Goal: Task Accomplishment & Management: Complete application form

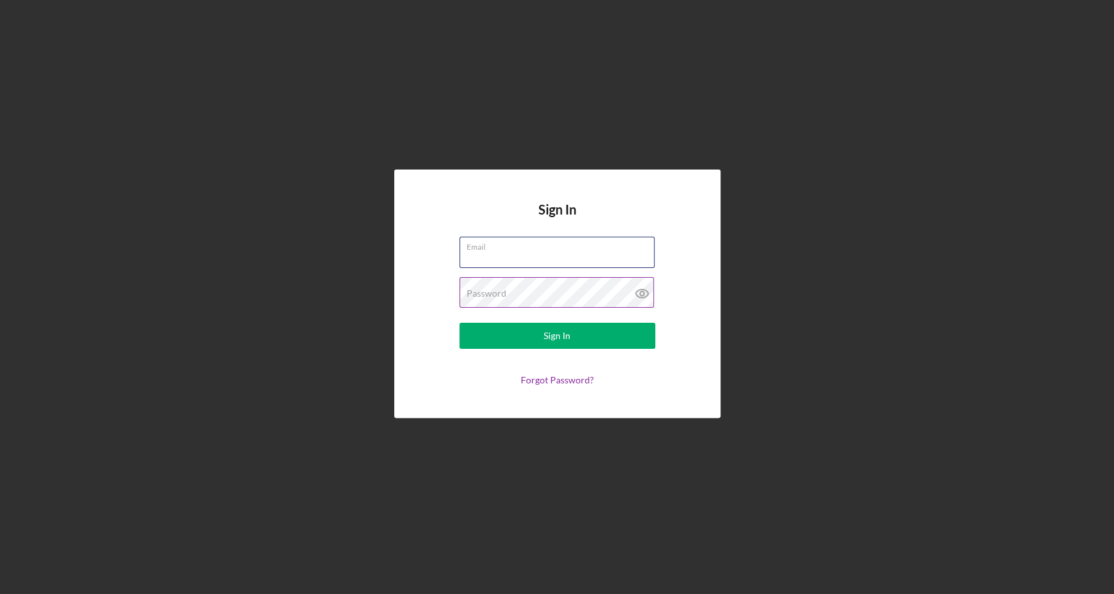
type input "[EMAIL_ADDRESS][DOMAIN_NAME]"
click at [640, 292] on icon at bounding box center [641, 294] width 4 height 4
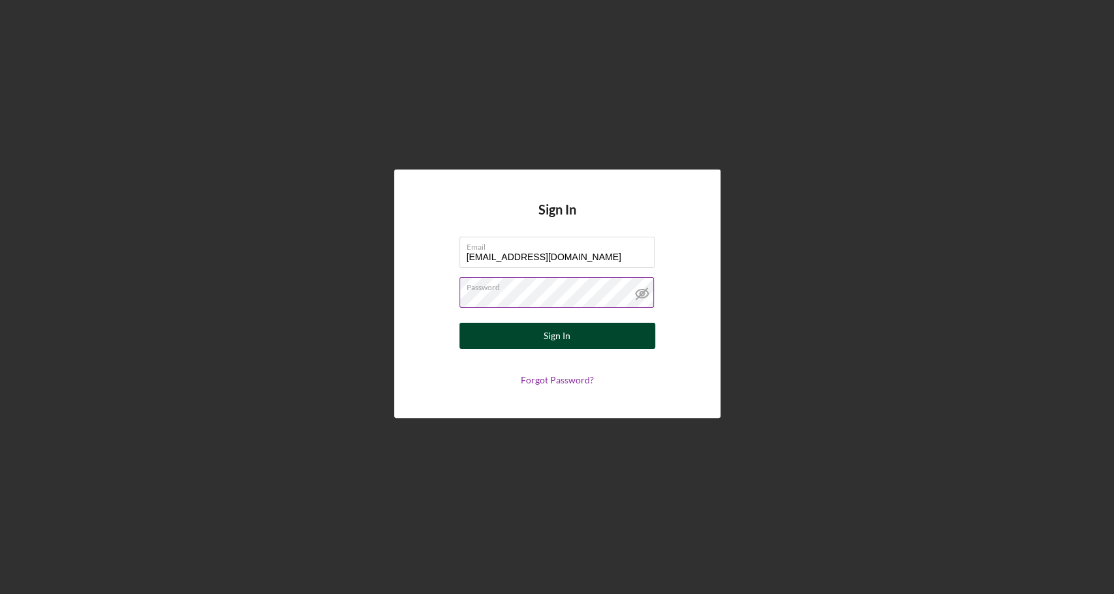
click at [547, 340] on div "Sign In" at bounding box center [557, 336] width 27 height 26
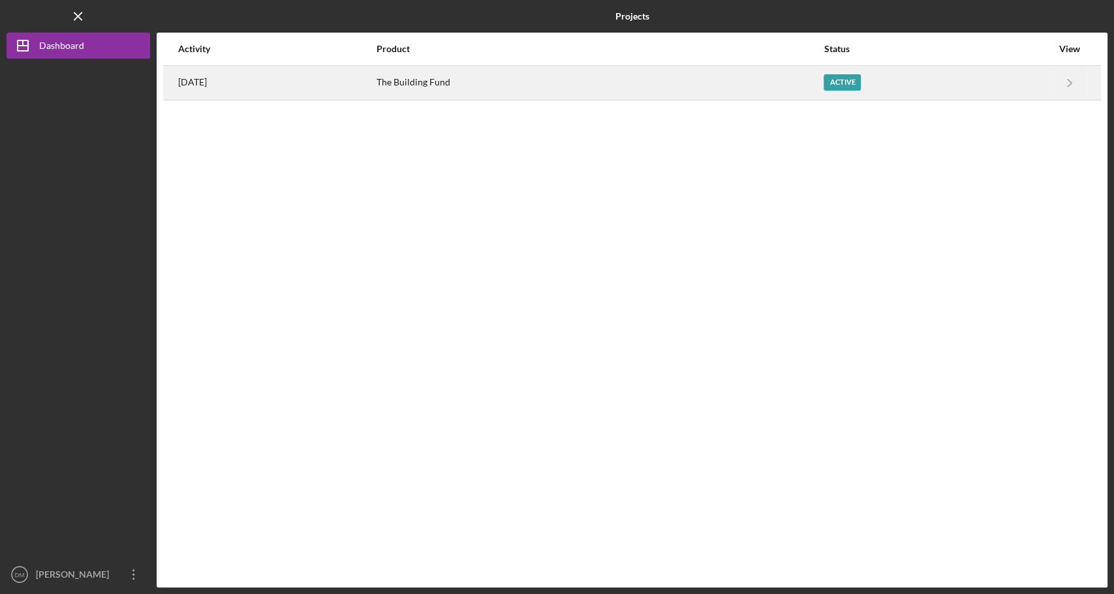
click at [929, 92] on div "Active" at bounding box center [937, 83] width 228 height 33
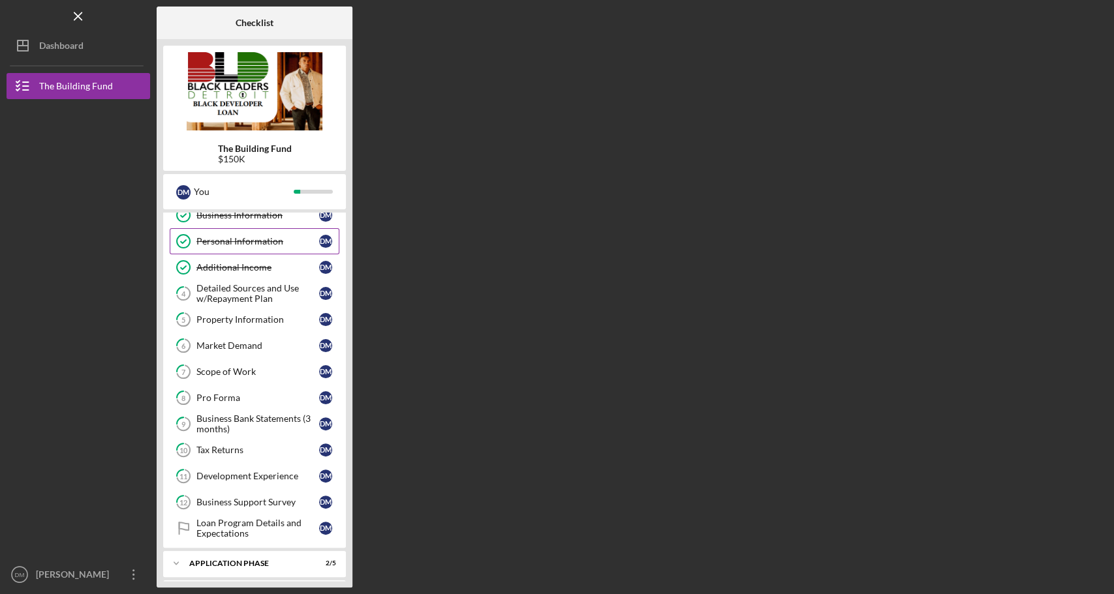
scroll to position [119, 0]
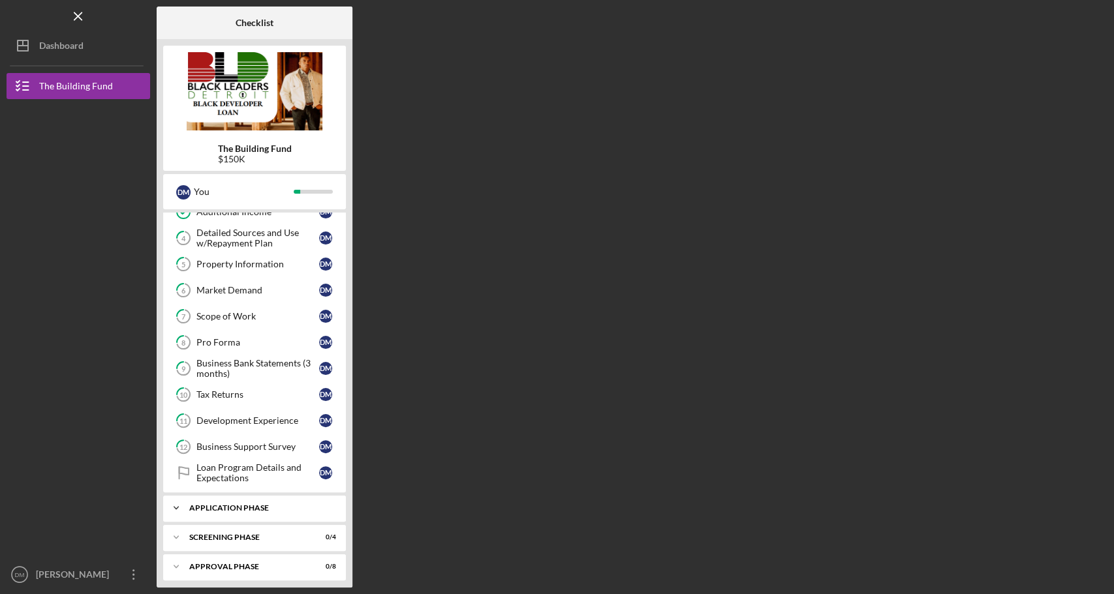
click at [259, 504] on div "Application Phase" at bounding box center [259, 508] width 140 height 8
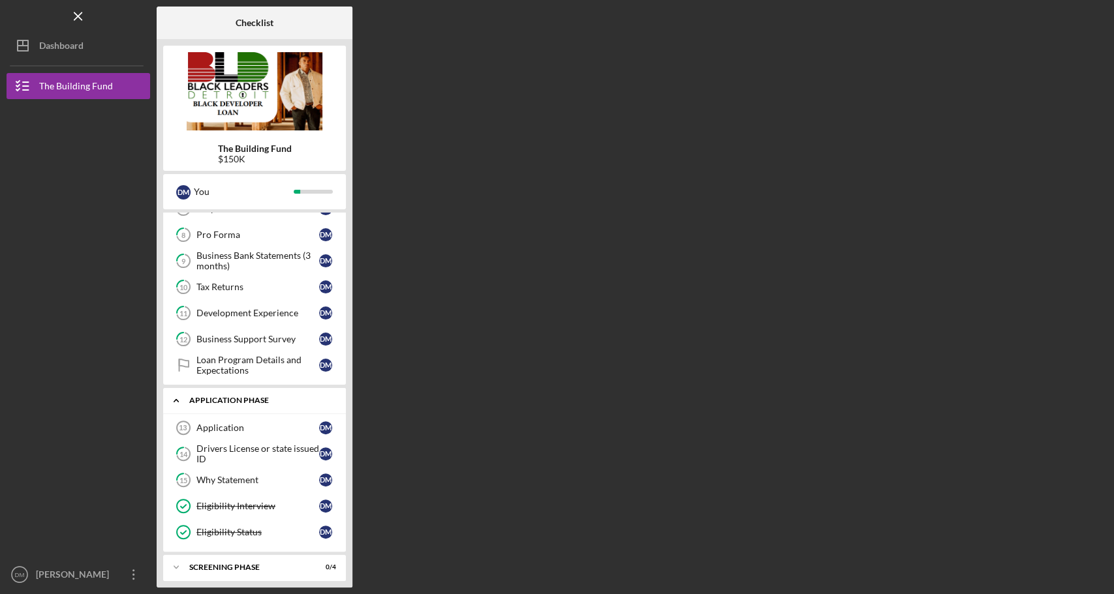
scroll to position [254, 0]
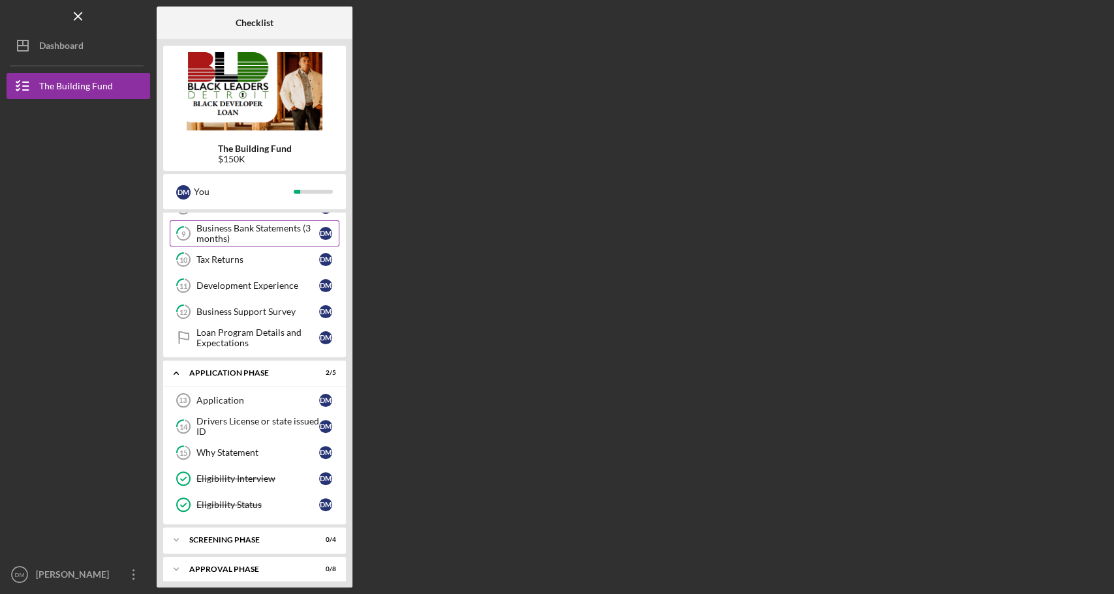
click at [240, 225] on div "Business Bank Statements (3 months)" at bounding box center [257, 233] width 123 height 21
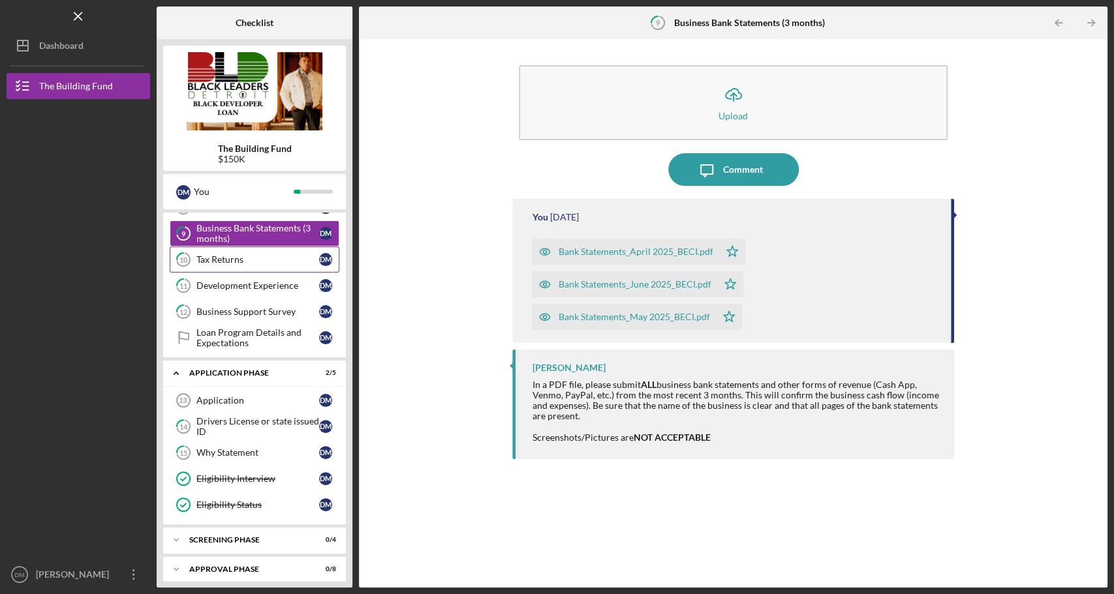
click at [248, 254] on div "Tax Returns" at bounding box center [257, 259] width 123 height 10
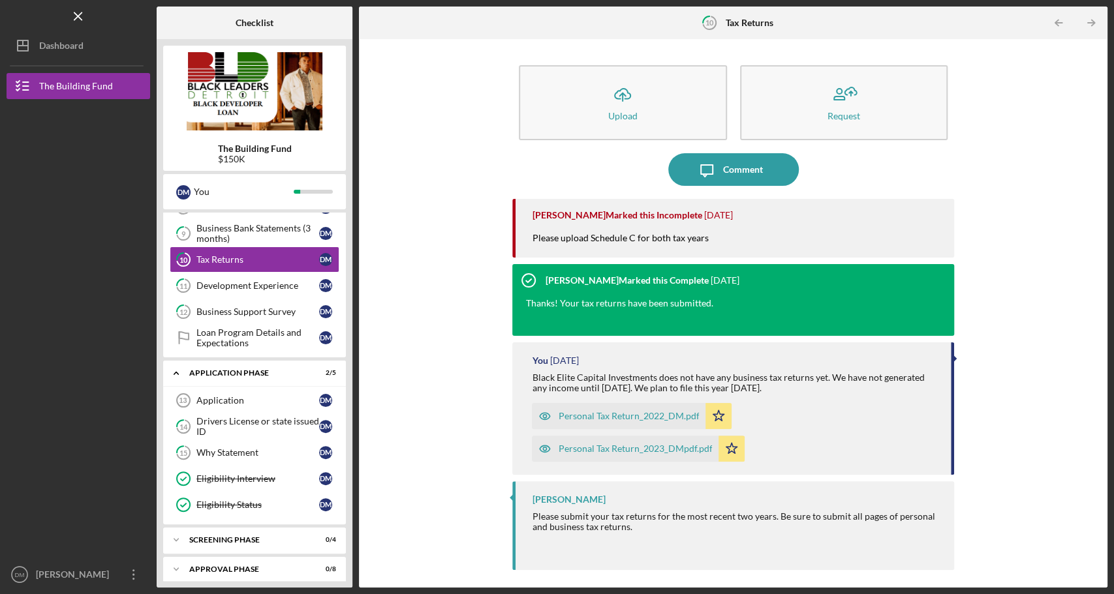
click at [607, 421] on div "Personal Tax Return_2022_DM.pdf" at bounding box center [628, 416] width 141 height 10
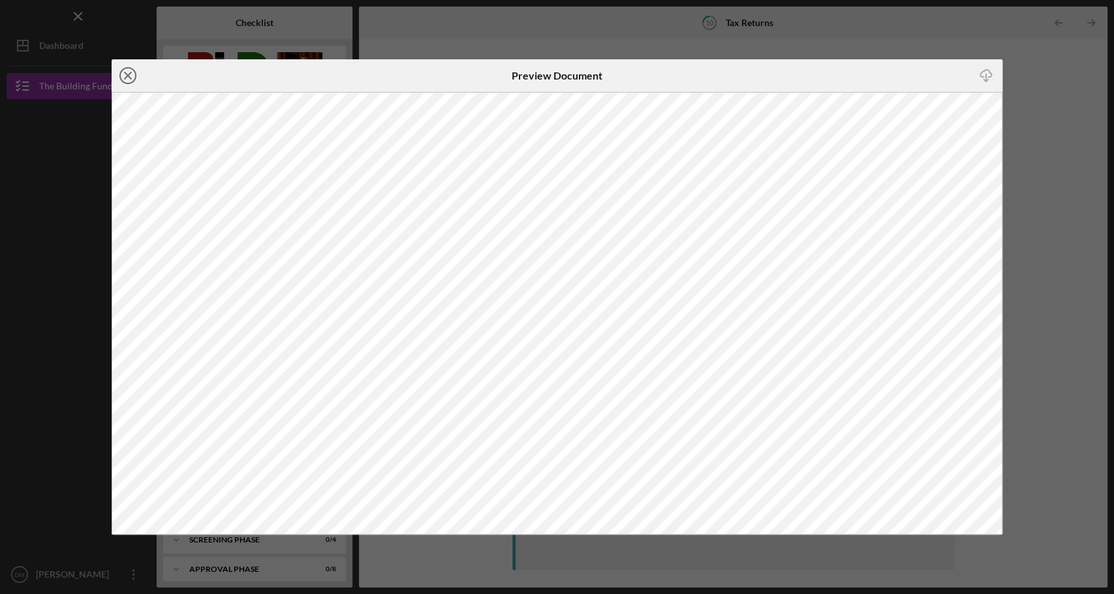
click at [120, 76] on circle at bounding box center [128, 76] width 16 height 16
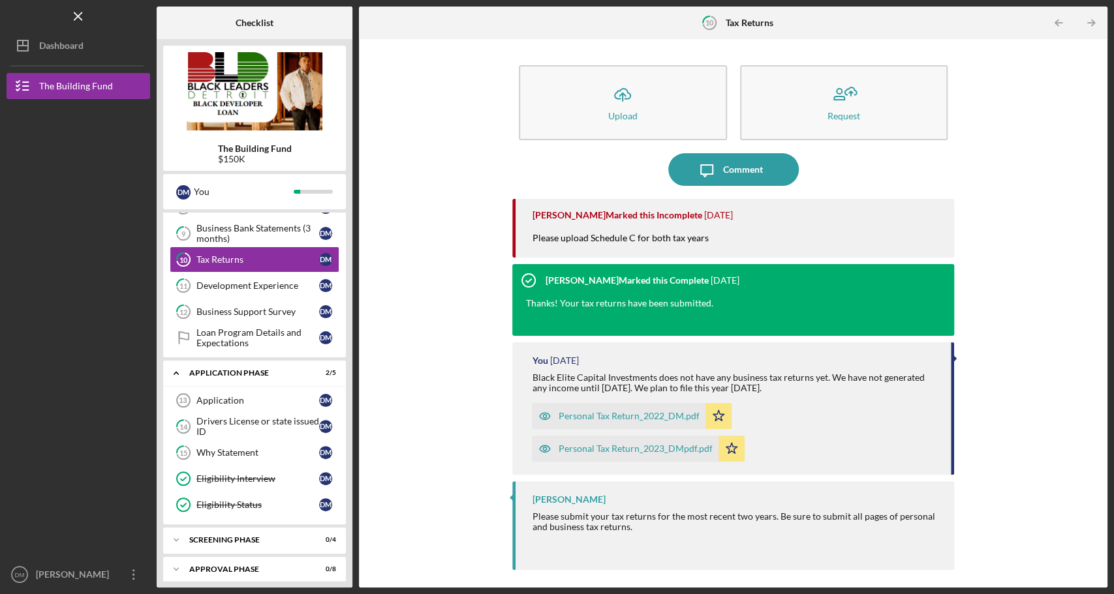
click at [577, 453] on div "Personal Tax Return_2023_DMpdf.pdf" at bounding box center [635, 449] width 154 height 10
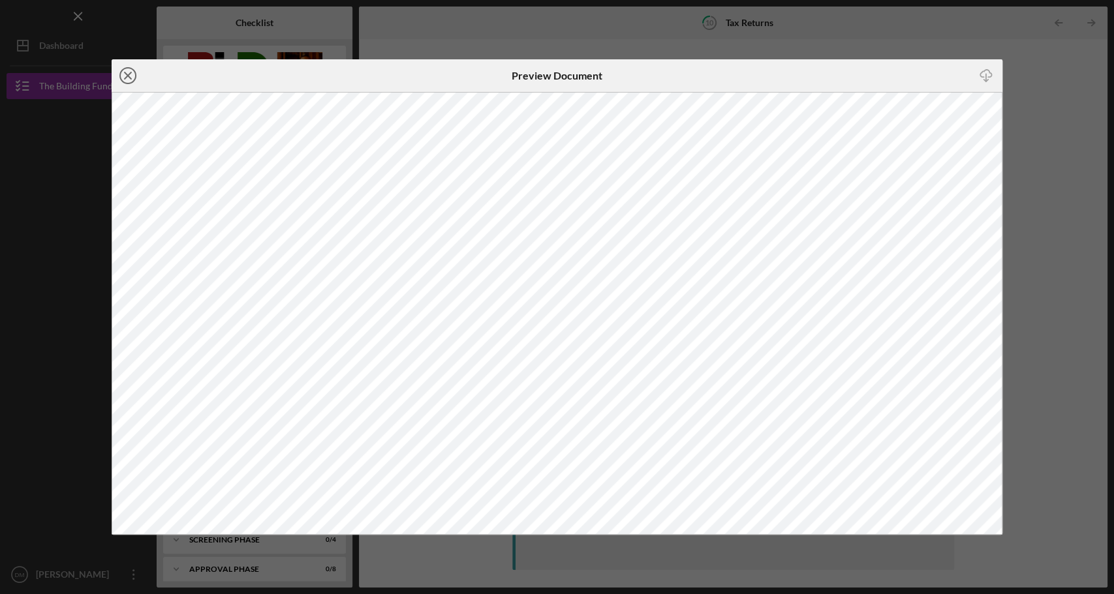
click at [129, 70] on icon "Icon/Close" at bounding box center [128, 75] width 33 height 33
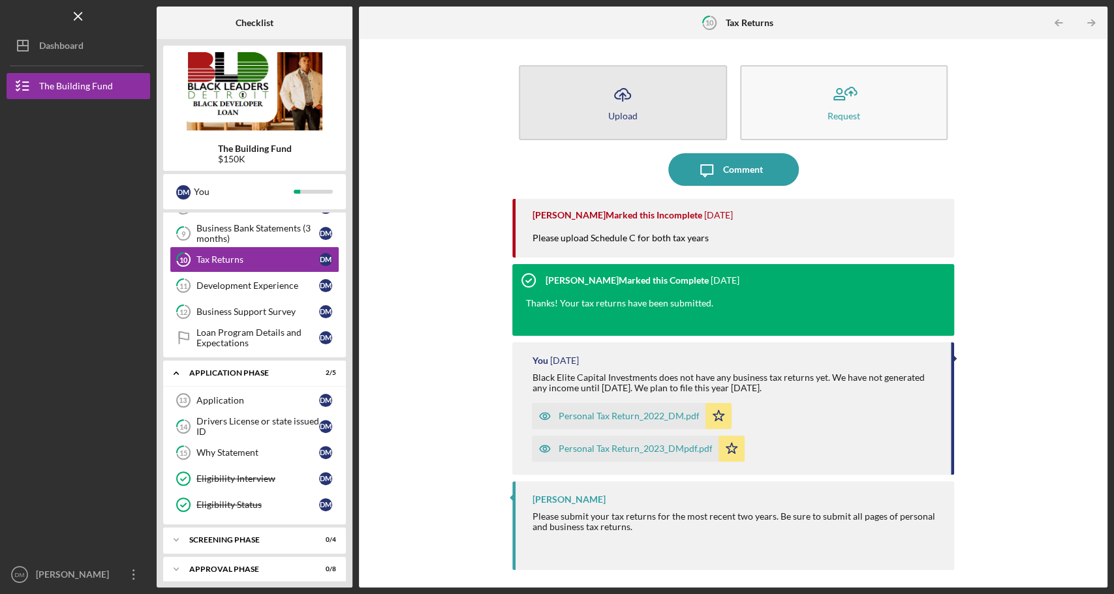
click at [656, 131] on button "Icon/Upload Upload" at bounding box center [622, 102] width 207 height 75
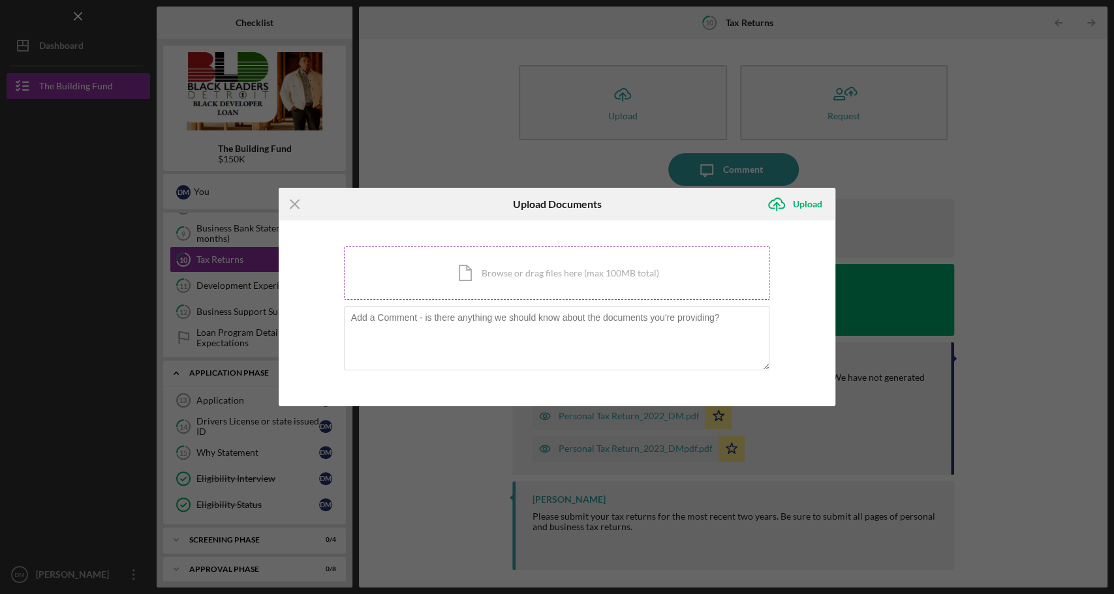
click at [577, 271] on div "Icon/Document Browse or drag files here (max 100MB total) Tap to choose files o…" at bounding box center [557, 274] width 427 height 54
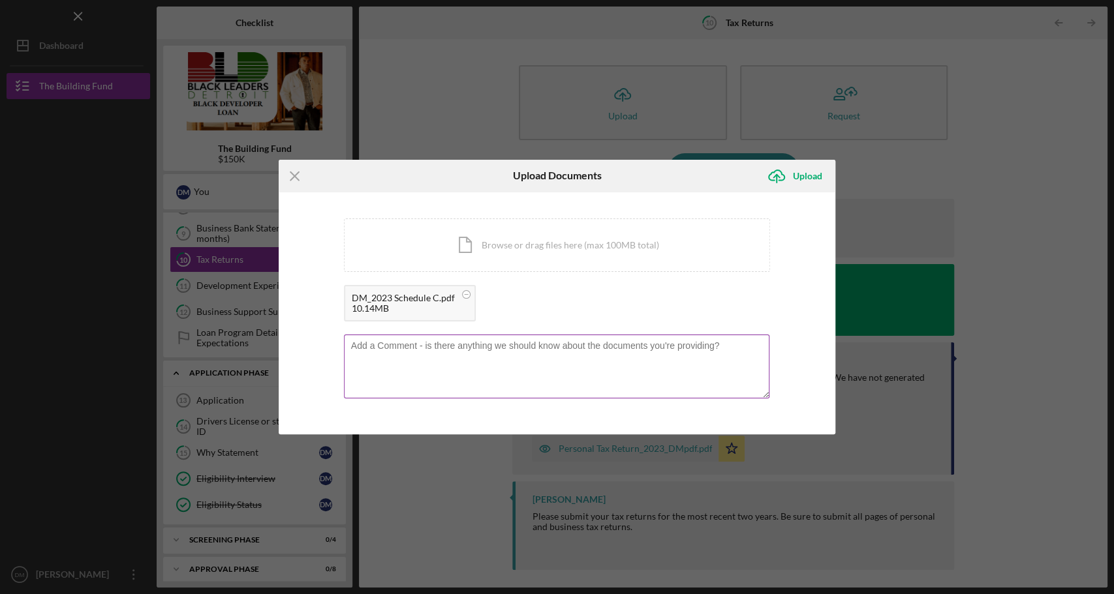
click at [463, 365] on textarea at bounding box center [557, 367] width 426 height 64
click at [446, 357] on textarea "Please see attached Schedule C for 2023 Tax Return of Black Elite Capital Inves…" at bounding box center [557, 367] width 426 height 64
click at [589, 355] on textarea "Please see attached Schedule C for 2023 Tax Return of Black Elite Capital Inves…" at bounding box center [557, 367] width 426 height 64
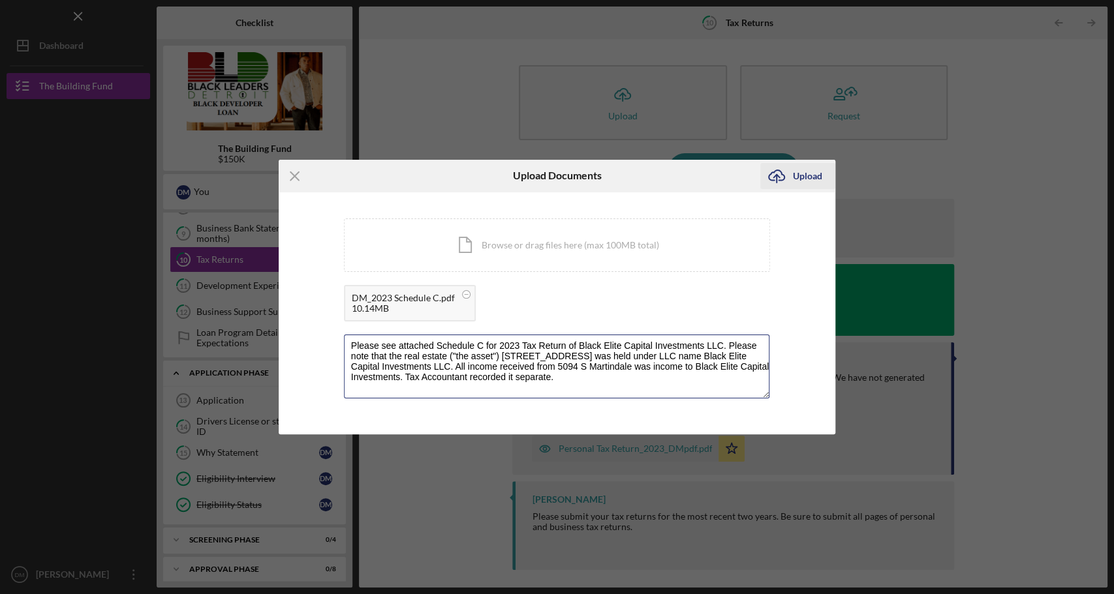
type textarea "Please see attached Schedule C for 2023 Tax Return of Black Elite Capital Inves…"
click at [796, 176] on div "Upload" at bounding box center [807, 176] width 29 height 26
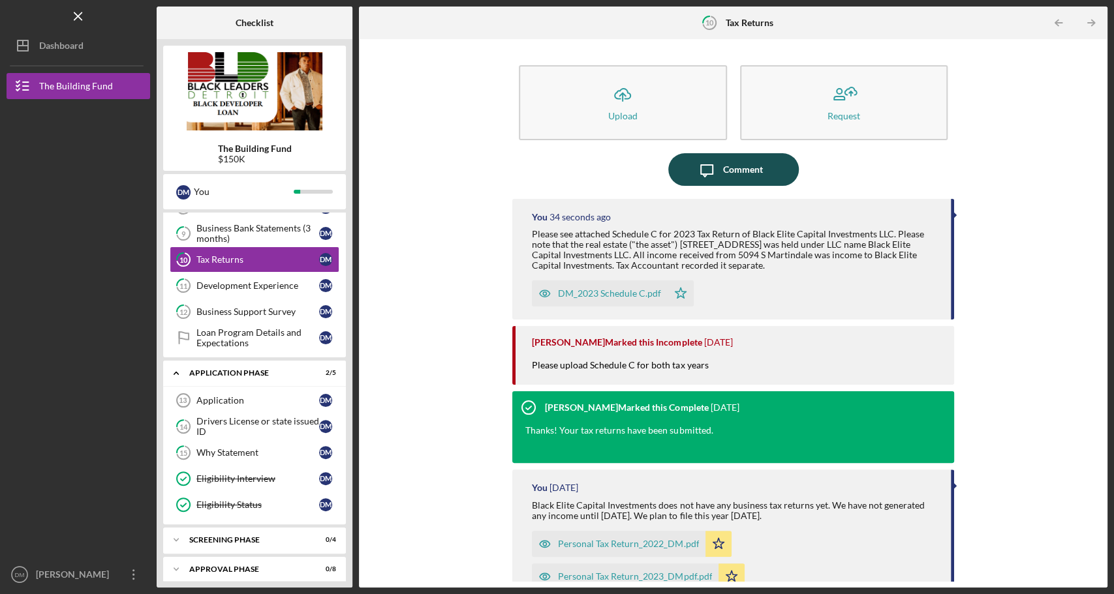
click at [708, 177] on icon "Icon/Message" at bounding box center [706, 169] width 33 height 33
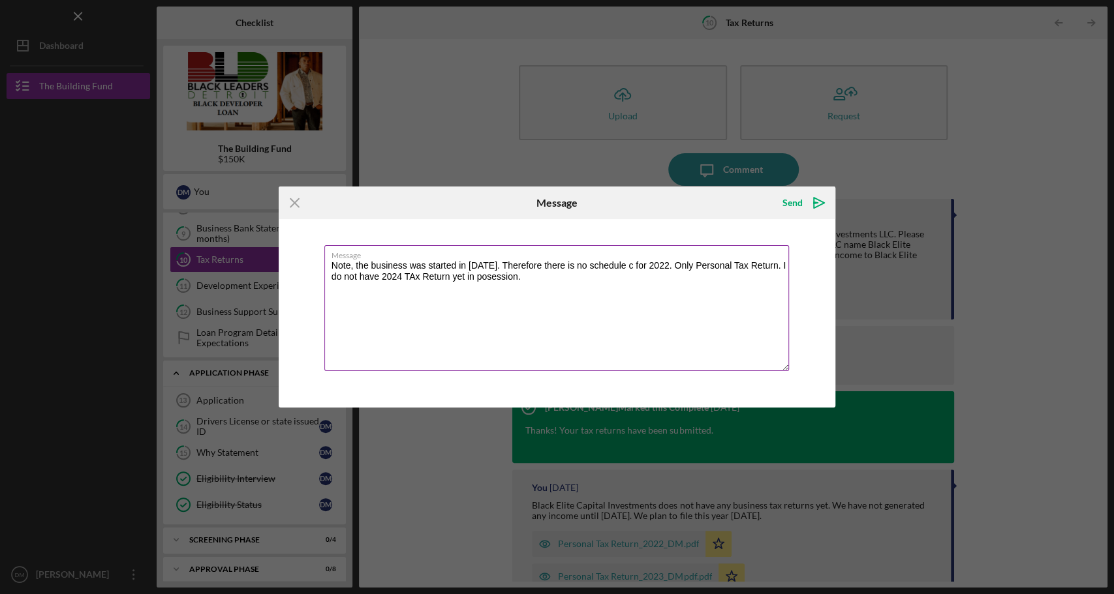
click at [412, 280] on textarea "Note, the business was started in [DATE]. Therefore there is no schedule c for …" at bounding box center [556, 308] width 465 height 126
click at [493, 279] on textarea "Note, the business was started in [DATE]. Therefore there is no schedule c for …" at bounding box center [556, 308] width 465 height 126
drag, startPoint x: 476, startPoint y: 277, endPoint x: 516, endPoint y: 278, distance: 40.5
click at [516, 279] on textarea "Note, the business was started in [DATE]. Therefore there is no schedule c for …" at bounding box center [556, 308] width 465 height 126
type textarea "Note, the business was started in [DATE]. Therefore there is no schedule c for …"
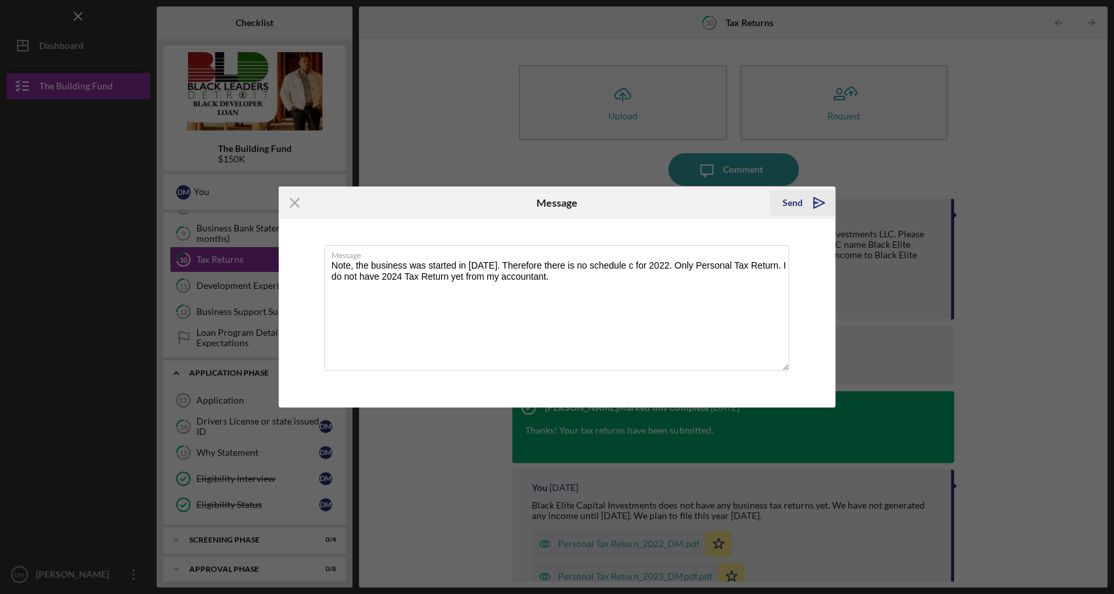
click at [815, 203] on polygon "submit" at bounding box center [816, 202] width 4 height 1
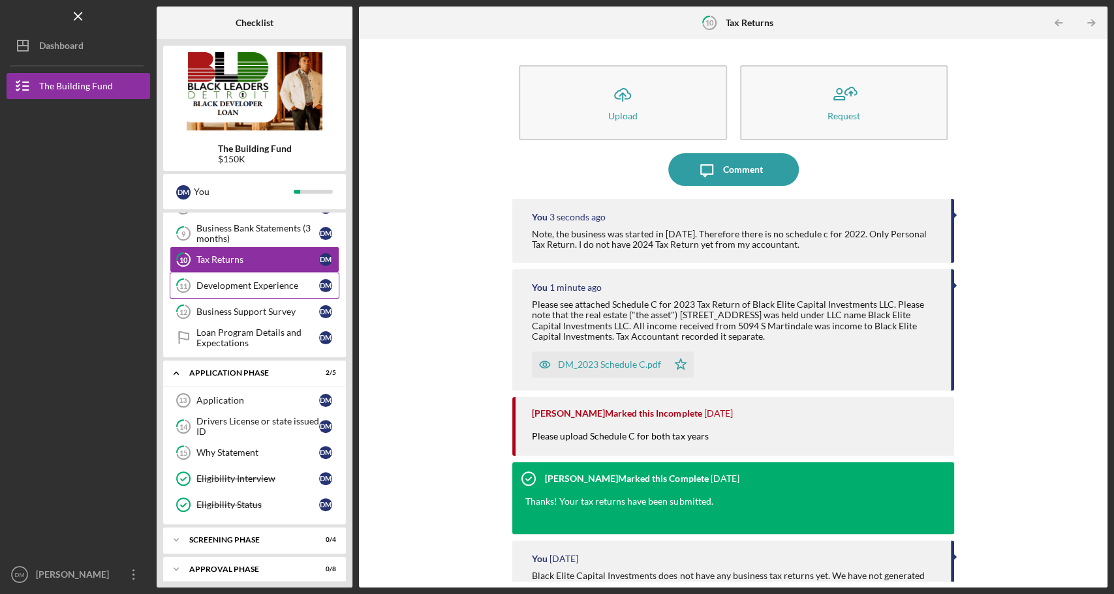
click at [232, 281] on div "Development Experience" at bounding box center [257, 286] width 123 height 10
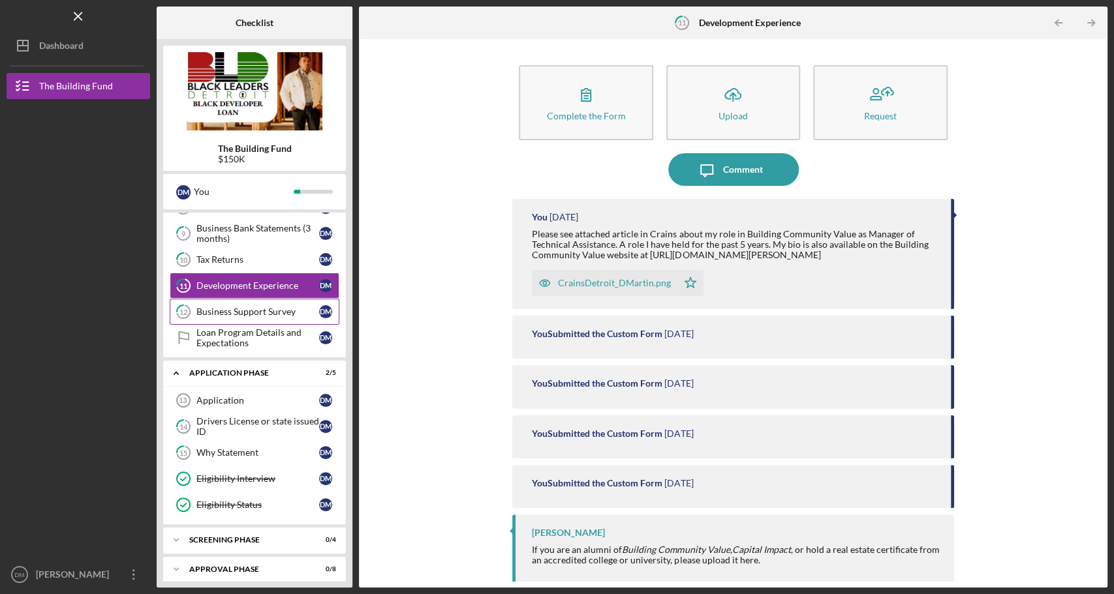
click at [282, 307] on div "Business Support Survey" at bounding box center [257, 312] width 123 height 10
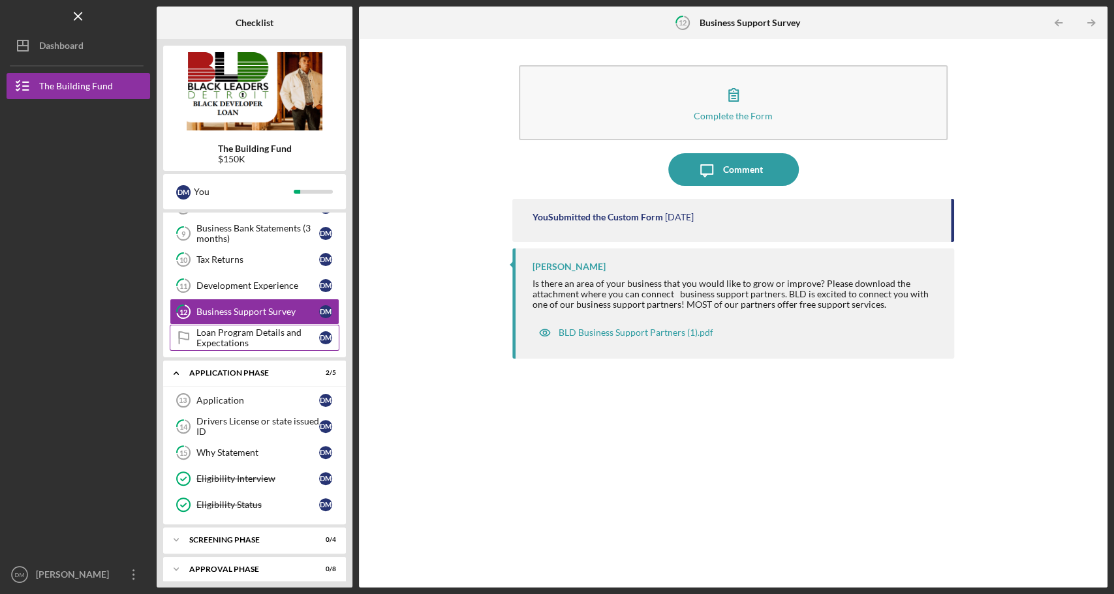
click at [281, 331] on div "Loan Program Details and Expectations" at bounding box center [257, 338] width 123 height 21
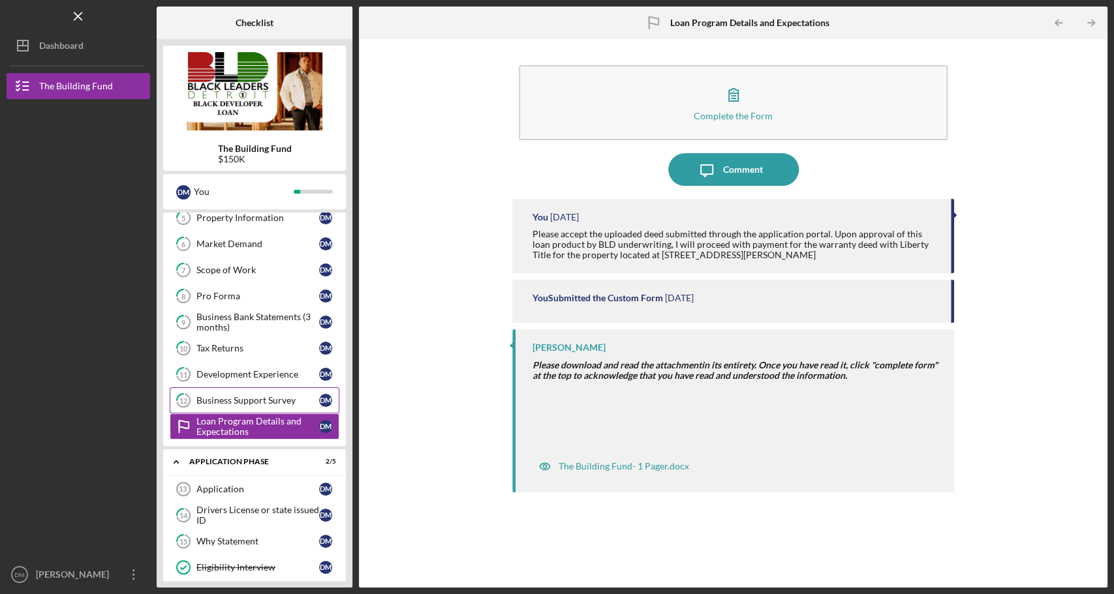
scroll to position [163, 0]
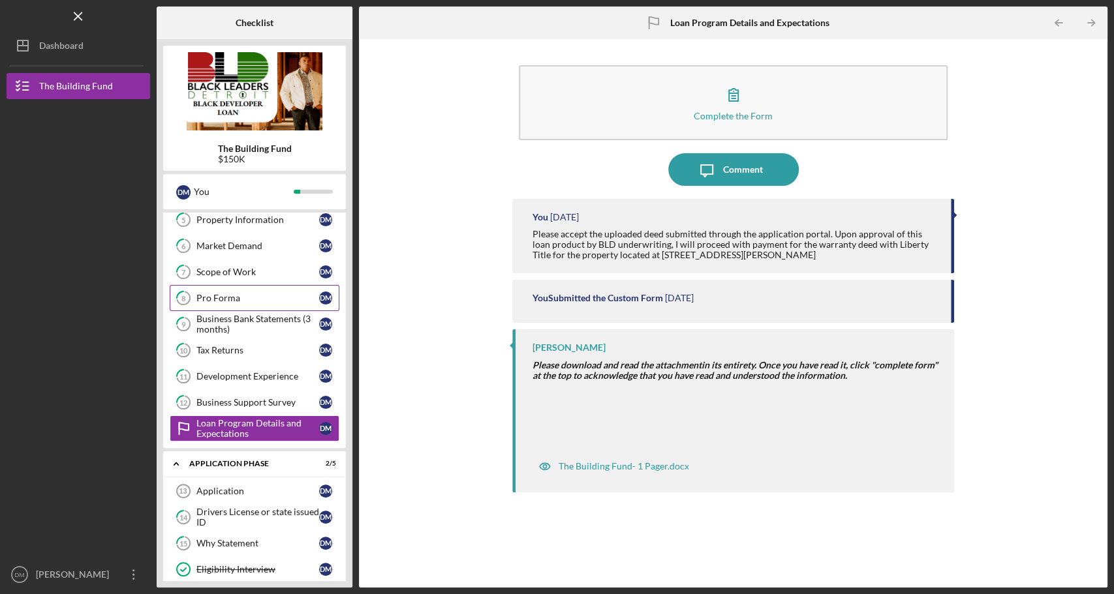
click at [264, 293] on div "Pro Forma" at bounding box center [257, 298] width 123 height 10
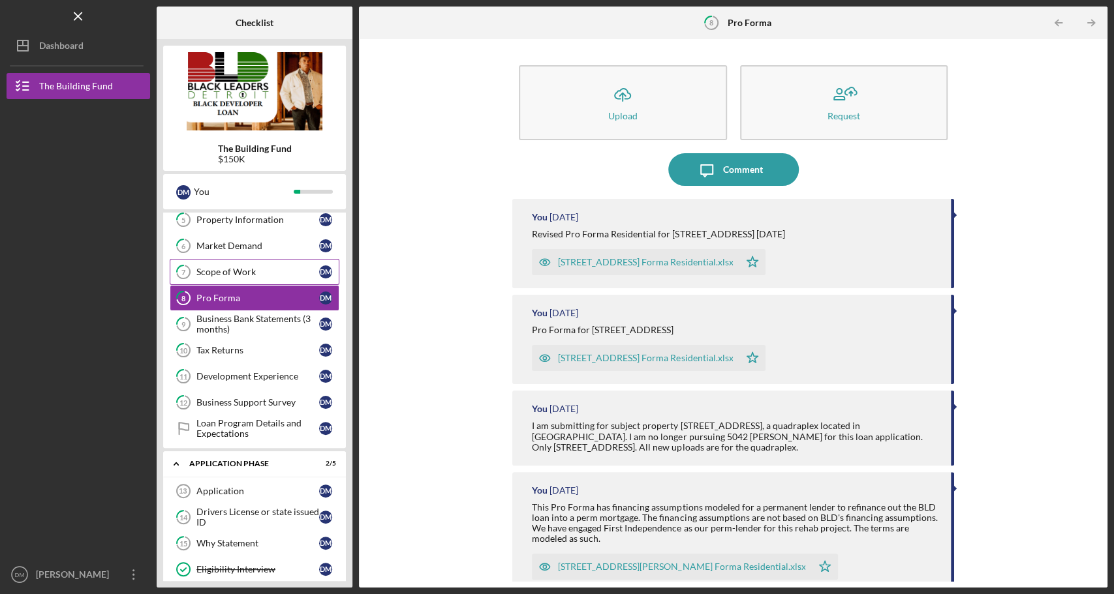
click at [256, 273] on link "7 Scope of Work [PERSON_NAME]" at bounding box center [255, 272] width 170 height 26
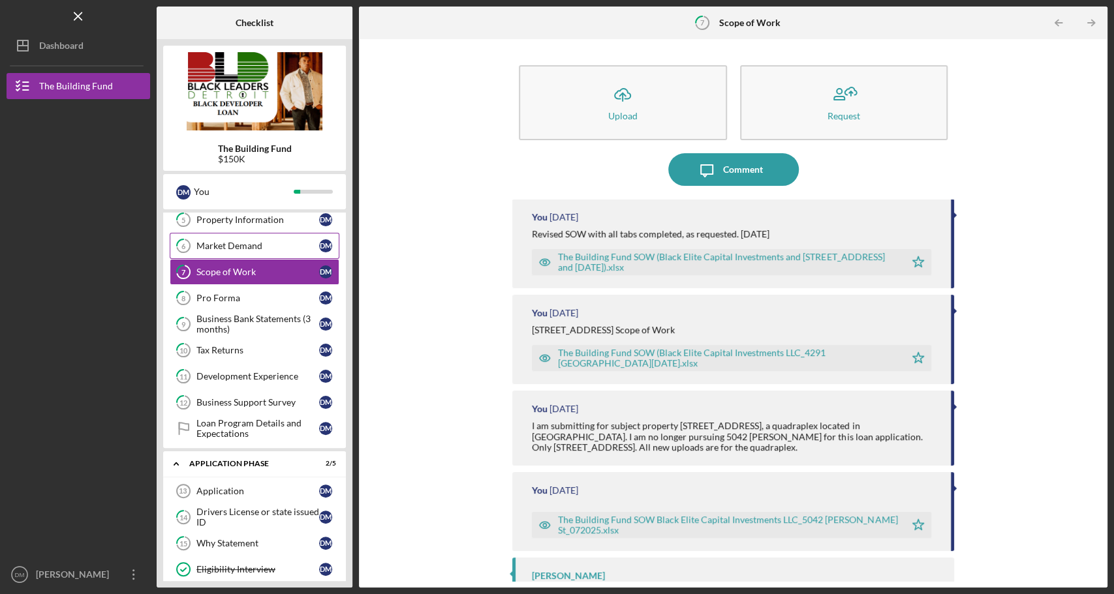
click at [242, 247] on div "Market Demand" at bounding box center [257, 246] width 123 height 10
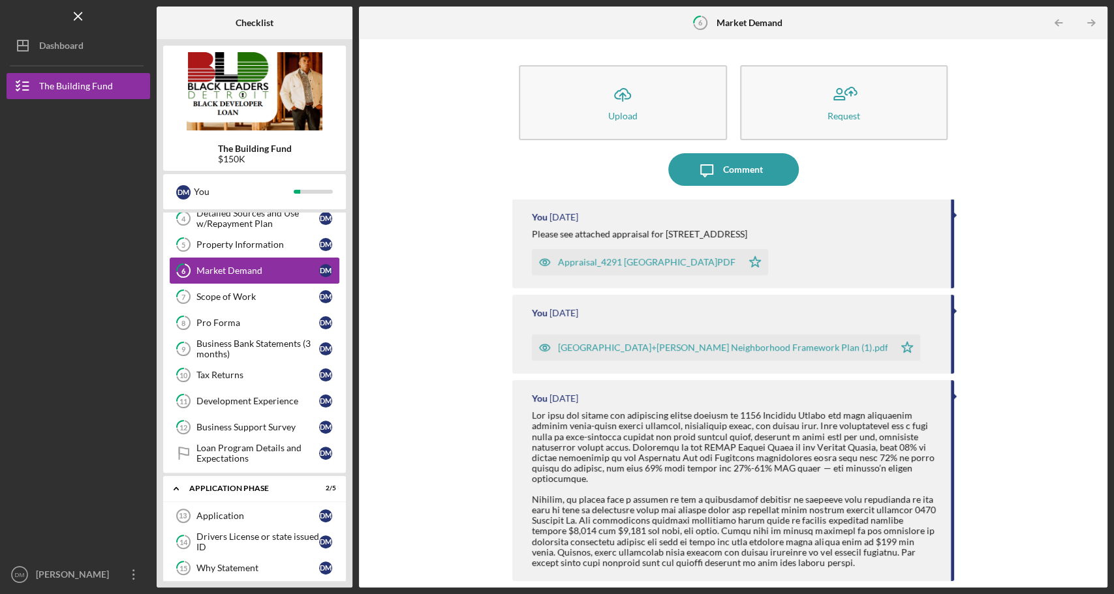
scroll to position [128, 0]
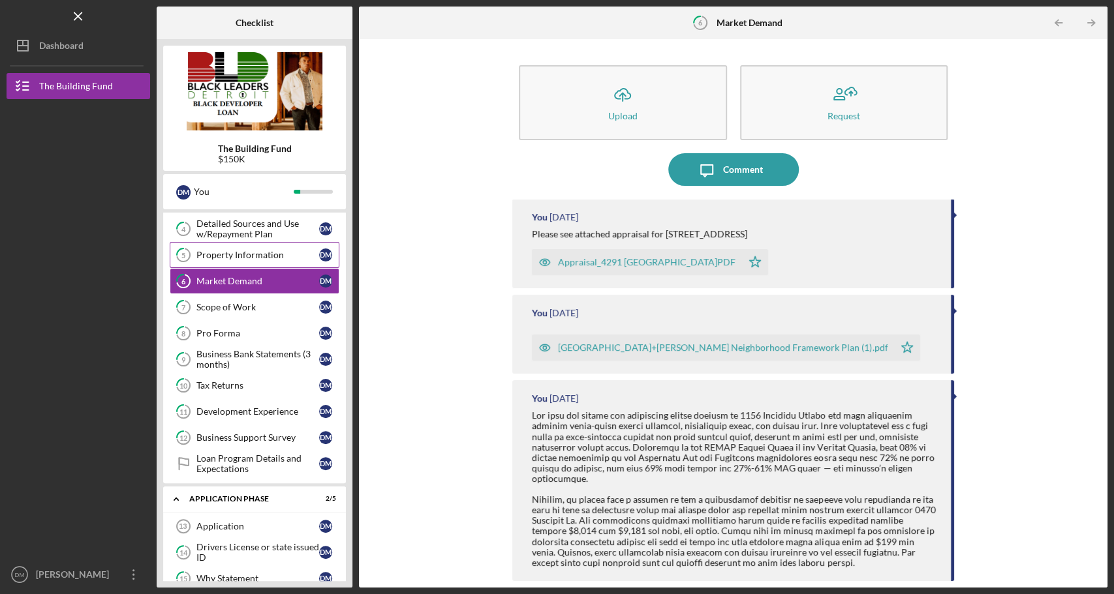
click at [242, 251] on div "Property Information" at bounding box center [257, 255] width 123 height 10
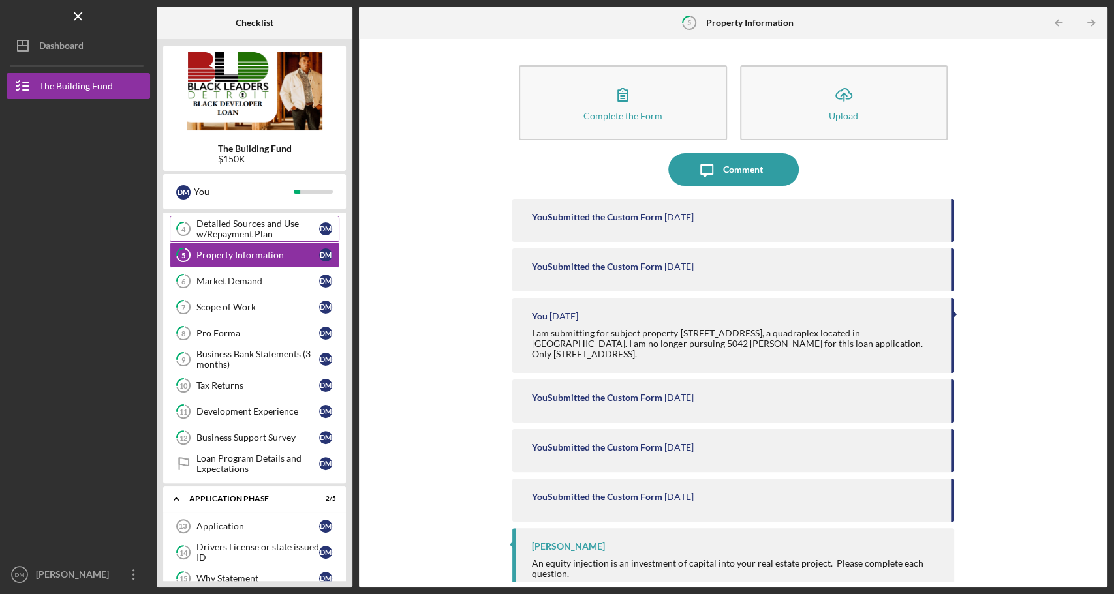
click at [234, 234] on div "Detailed Sources and Use w/Repayment Plan" at bounding box center [257, 229] width 123 height 21
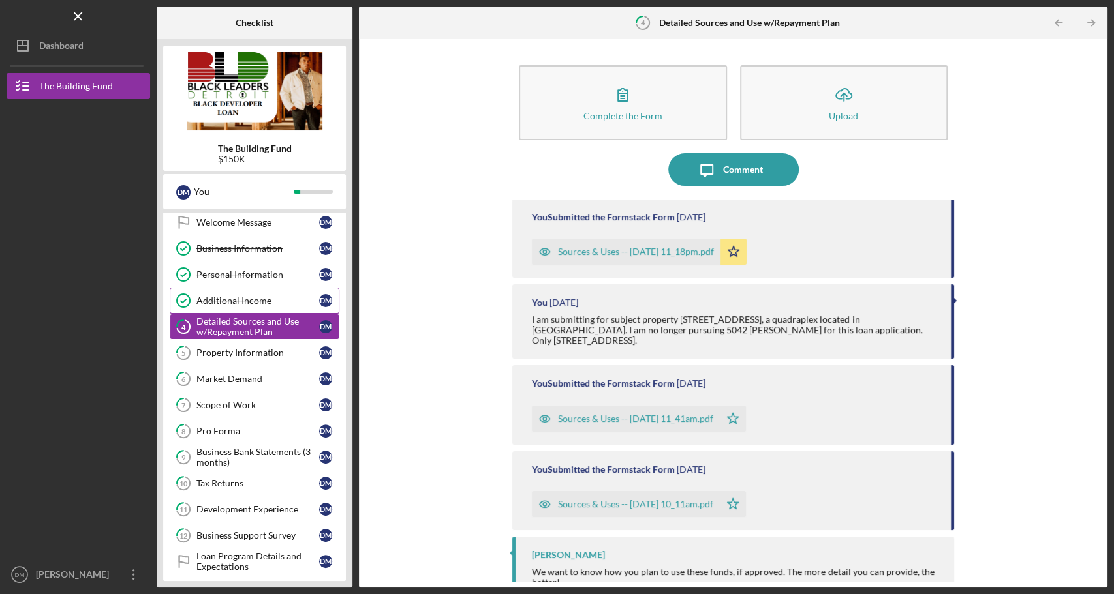
scroll to position [35, 0]
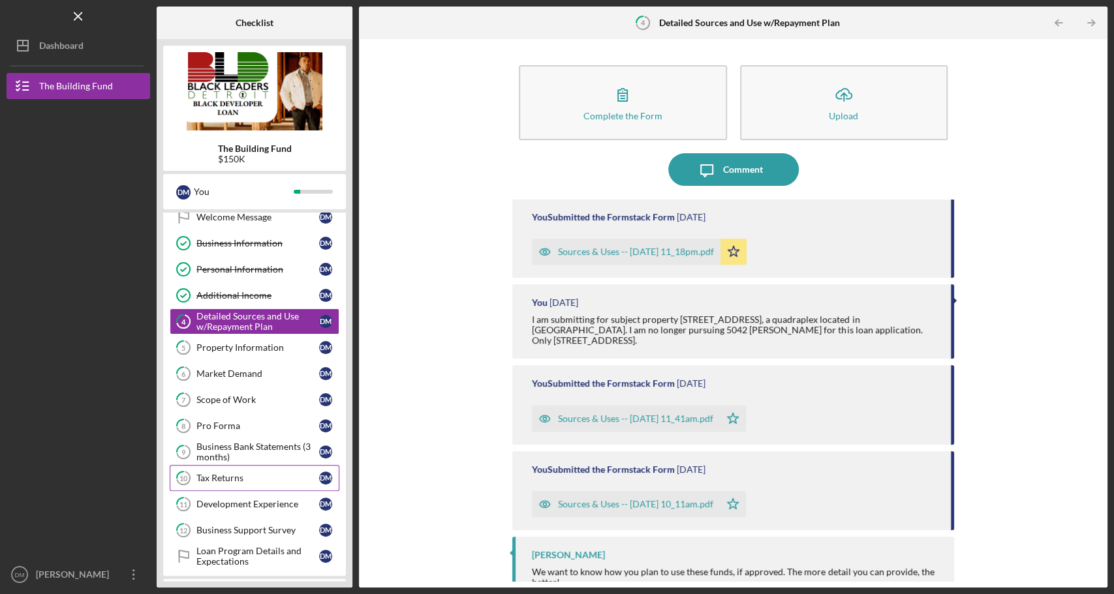
click at [232, 480] on link "10 Tax Returns [PERSON_NAME]" at bounding box center [255, 478] width 170 height 26
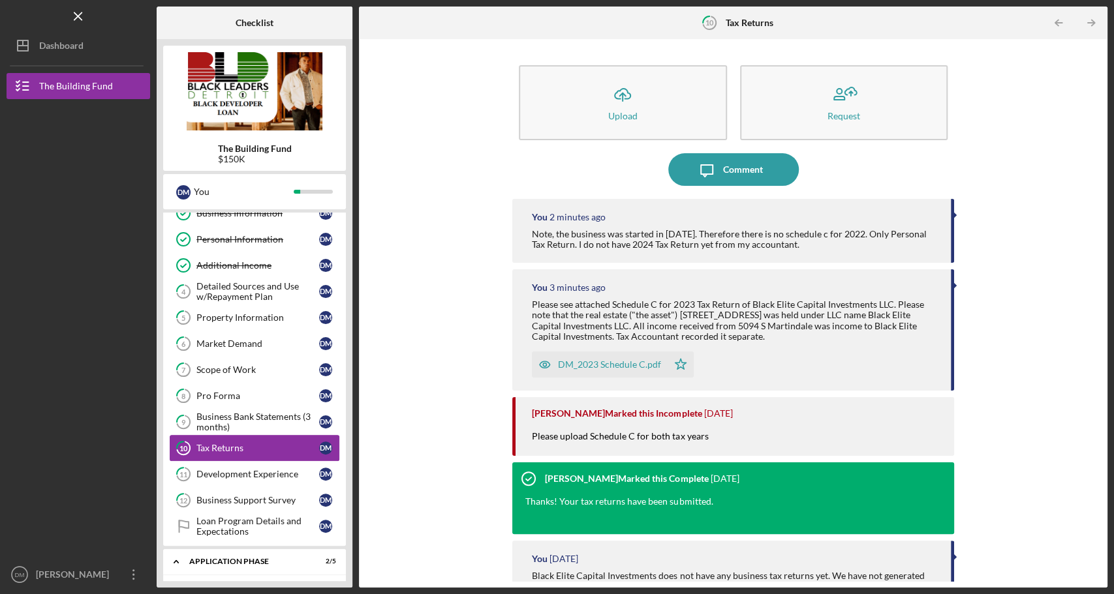
scroll to position [73, 0]
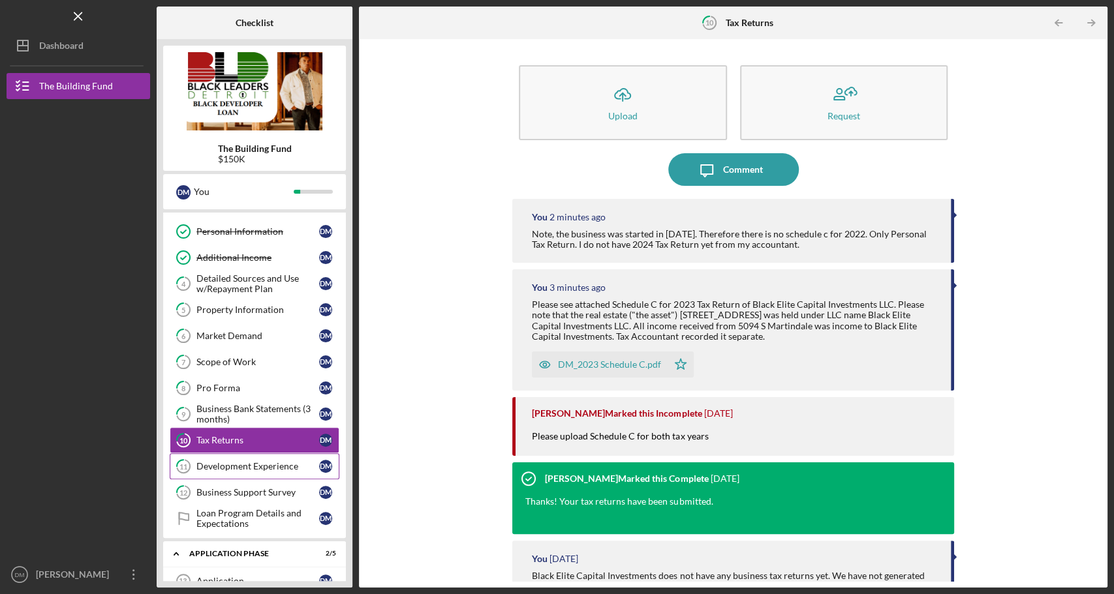
click at [234, 467] on link "11 Development Experience [PERSON_NAME]" at bounding box center [255, 466] width 170 height 26
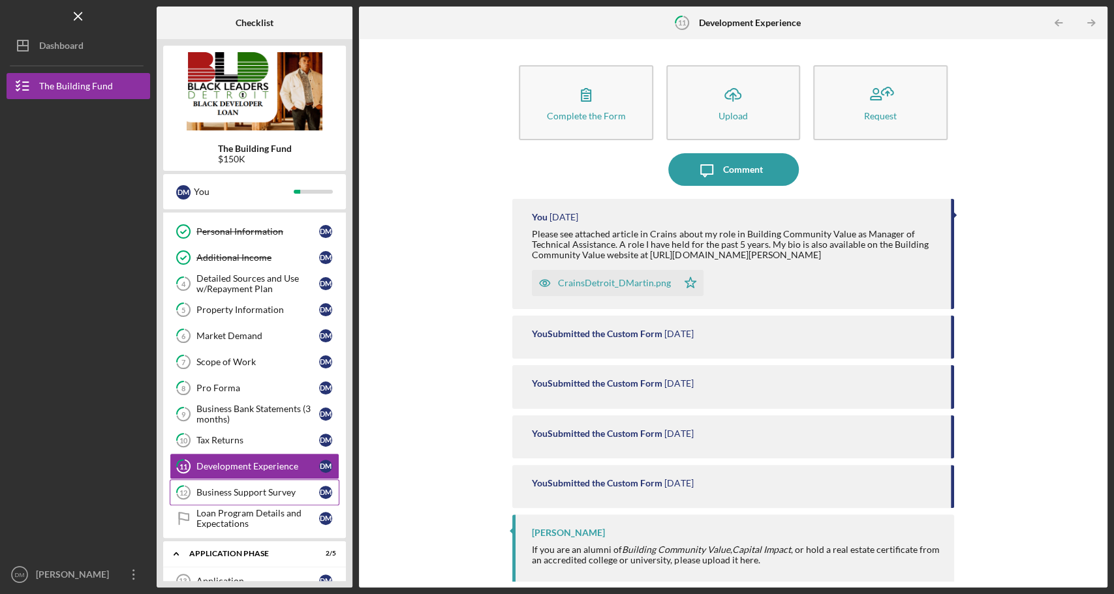
click at [234, 487] on div "Business Support Survey" at bounding box center [257, 492] width 123 height 10
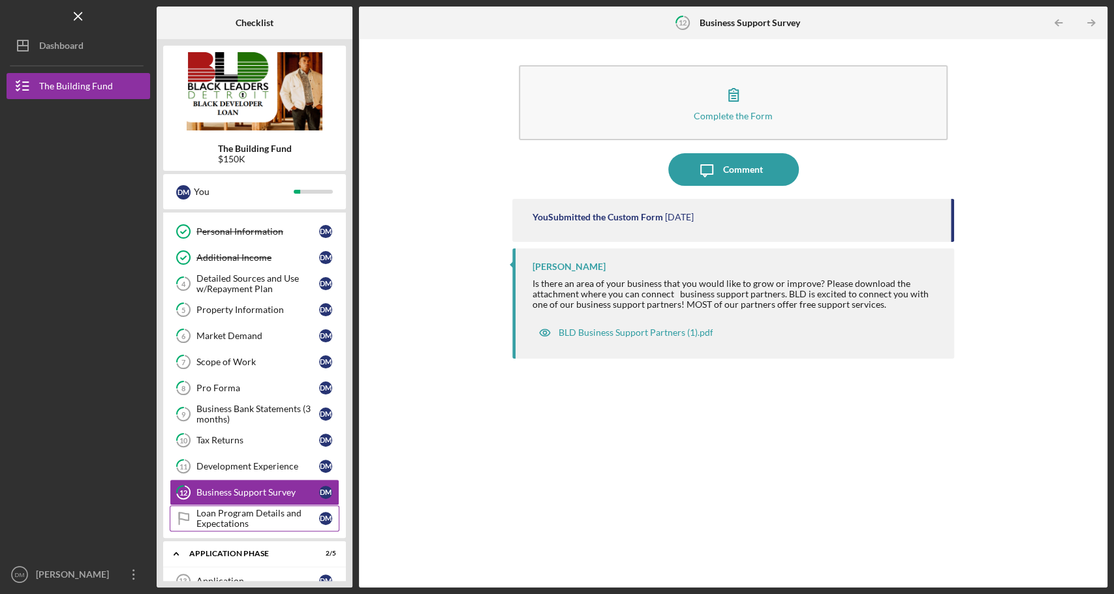
click at [240, 508] on div "Loan Program Details and Expectations" at bounding box center [257, 518] width 123 height 21
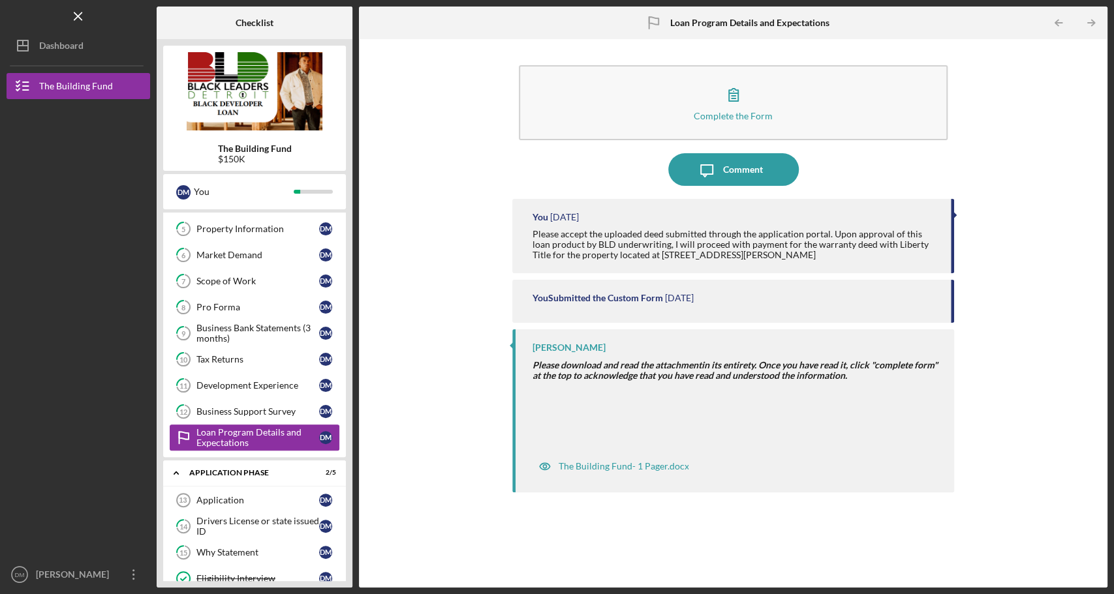
scroll to position [160, 0]
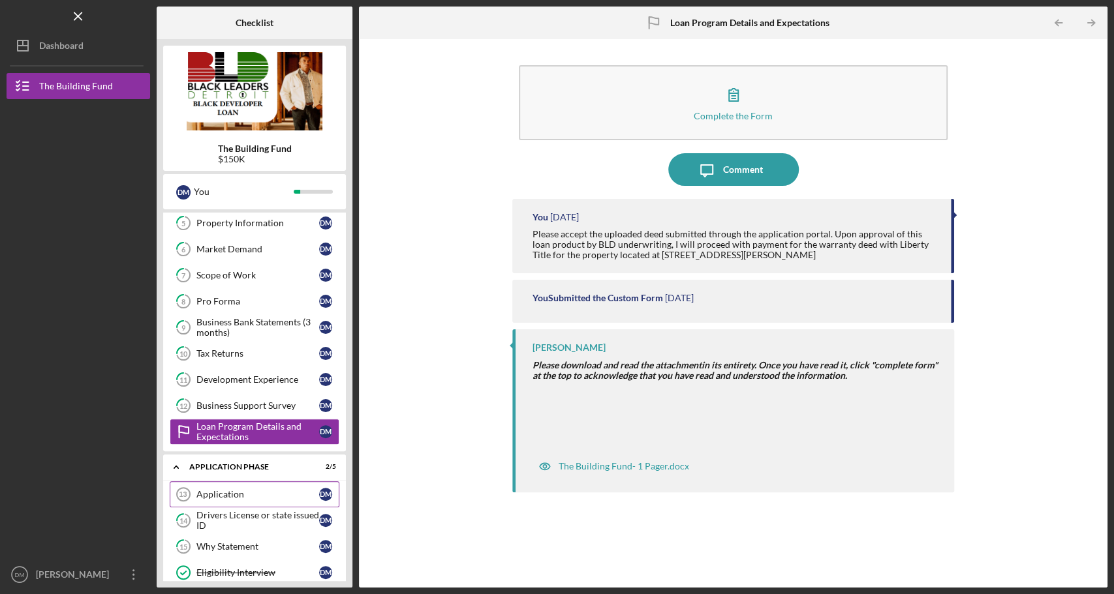
click at [232, 491] on div "Application" at bounding box center [257, 494] width 123 height 10
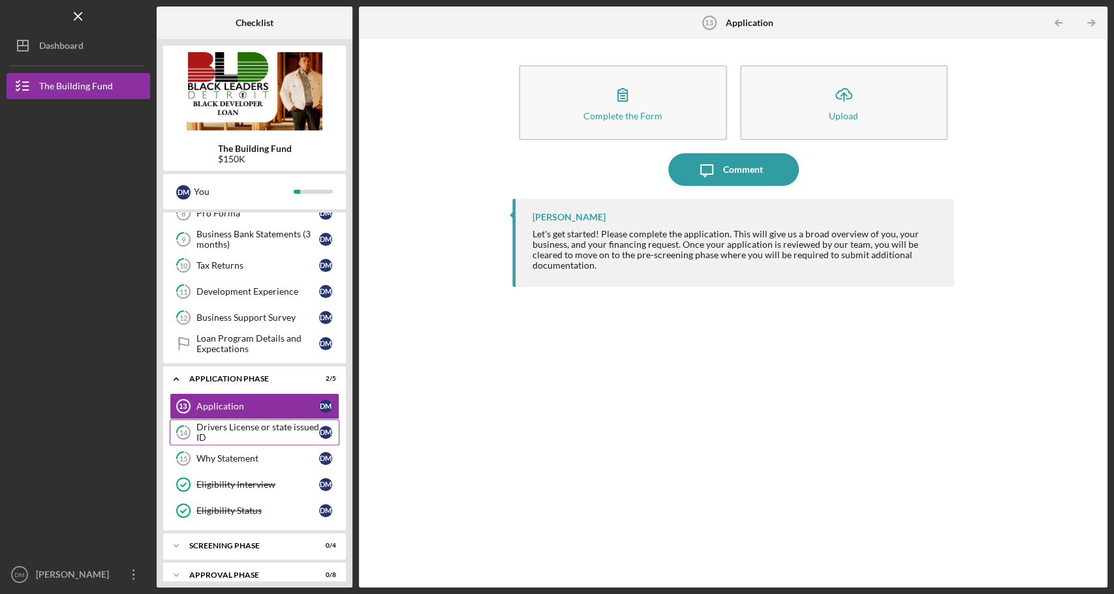
scroll to position [254, 0]
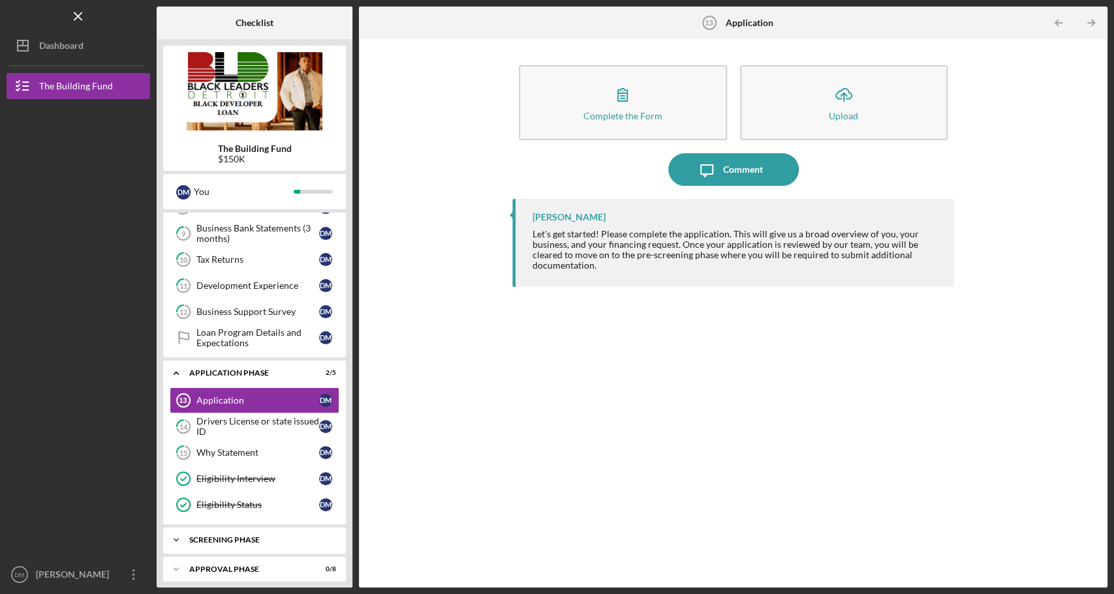
click at [232, 536] on div "Screening Phase" at bounding box center [259, 540] width 140 height 8
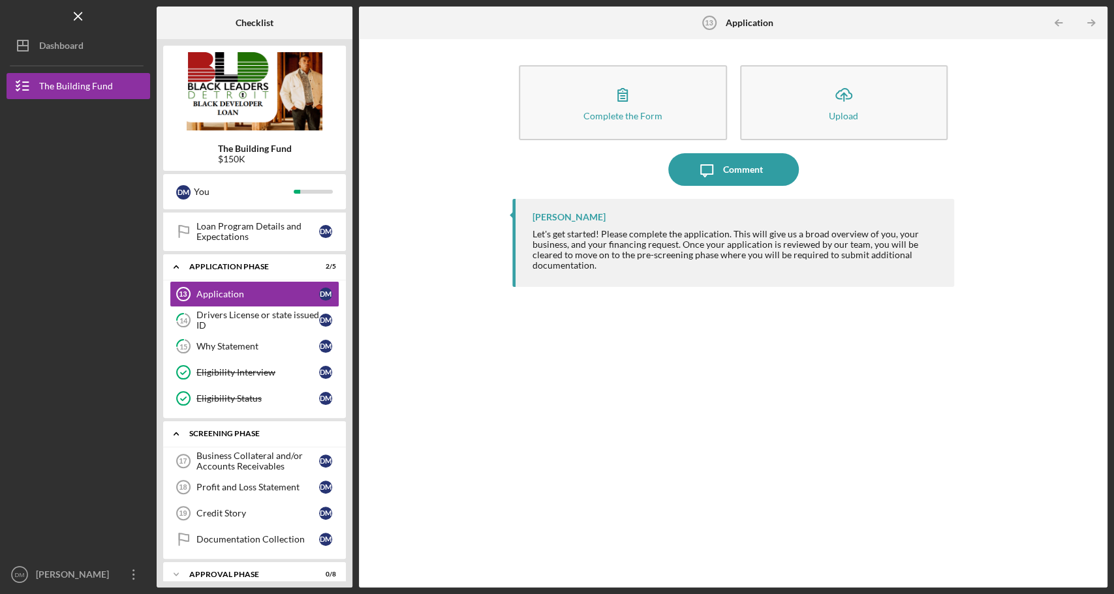
scroll to position [363, 0]
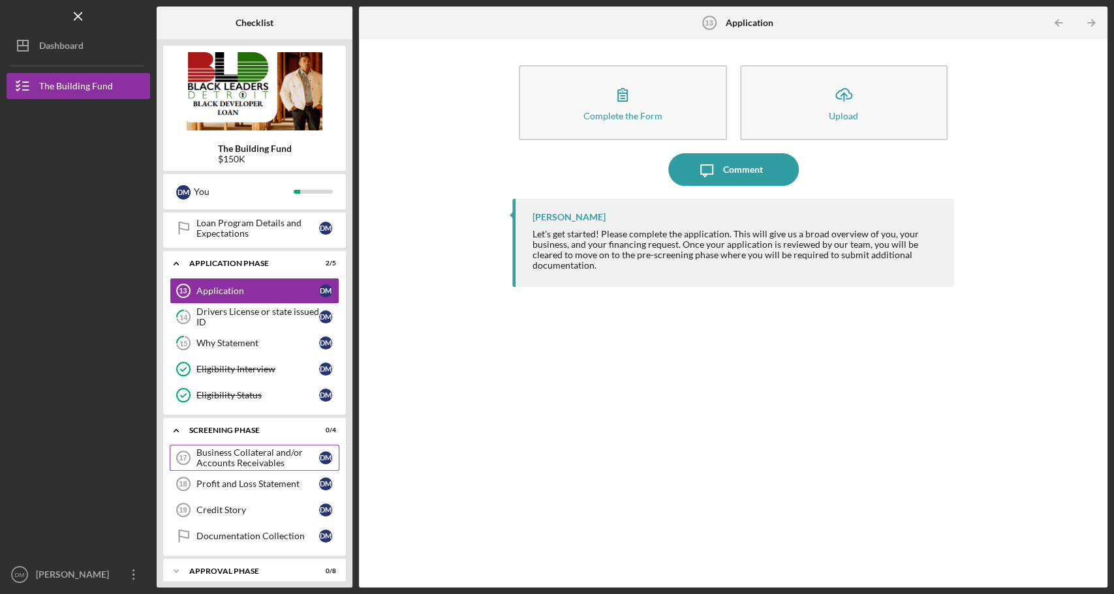
click at [232, 454] on div "Business Collateral and/or Accounts Receivables" at bounding box center [257, 458] width 123 height 21
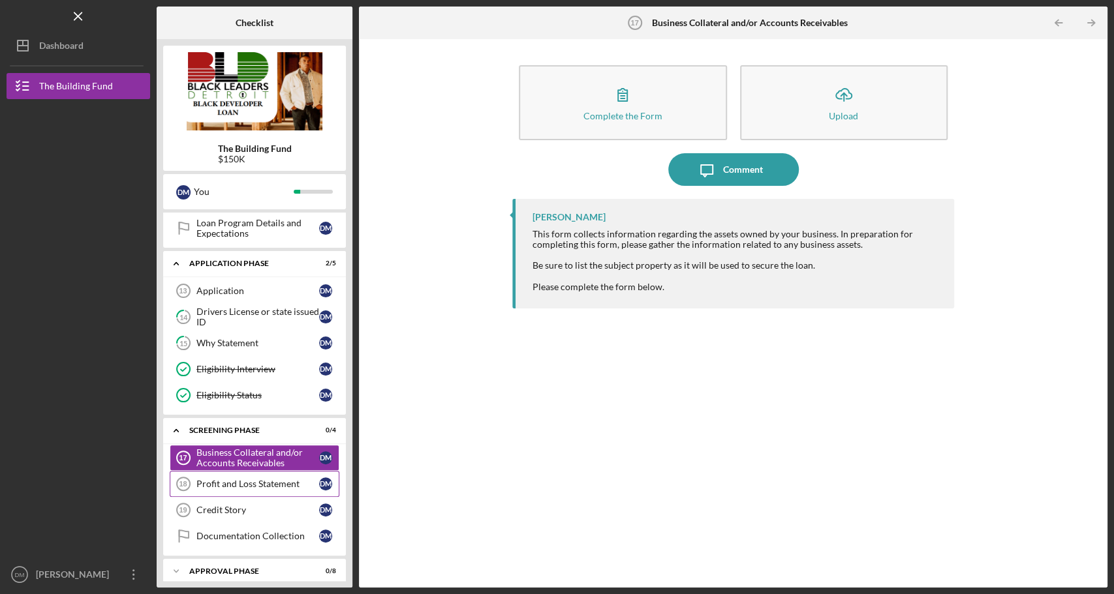
click at [303, 482] on link "Profit and Loss Statement 18 Profit and Loss Statement [PERSON_NAME]" at bounding box center [255, 484] width 170 height 26
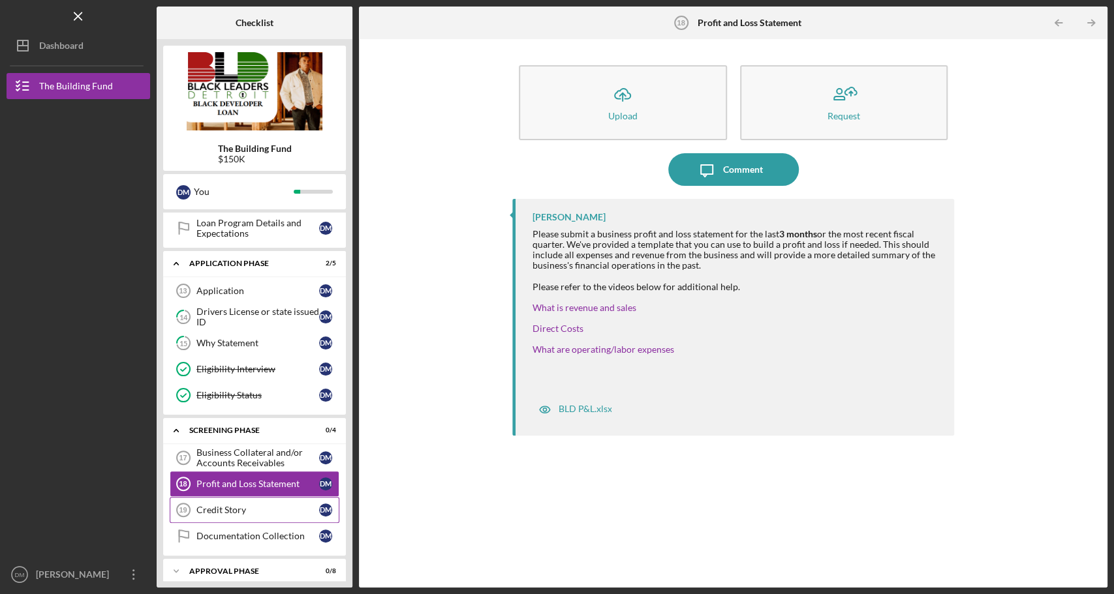
click at [287, 505] on div "Credit Story" at bounding box center [257, 510] width 123 height 10
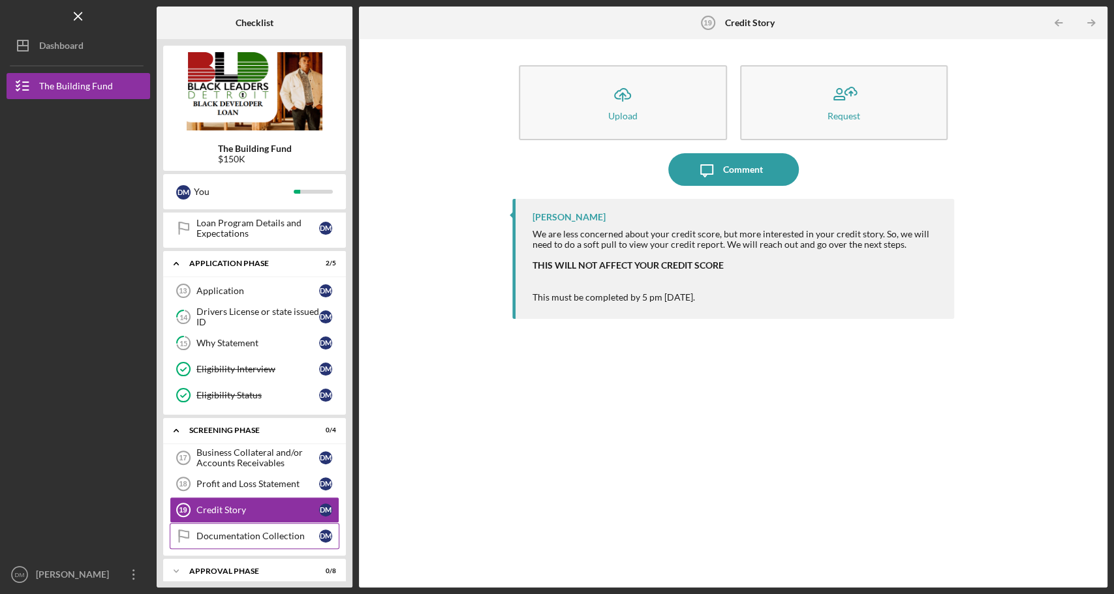
click at [275, 531] on div "Documentation Collection" at bounding box center [257, 536] width 123 height 10
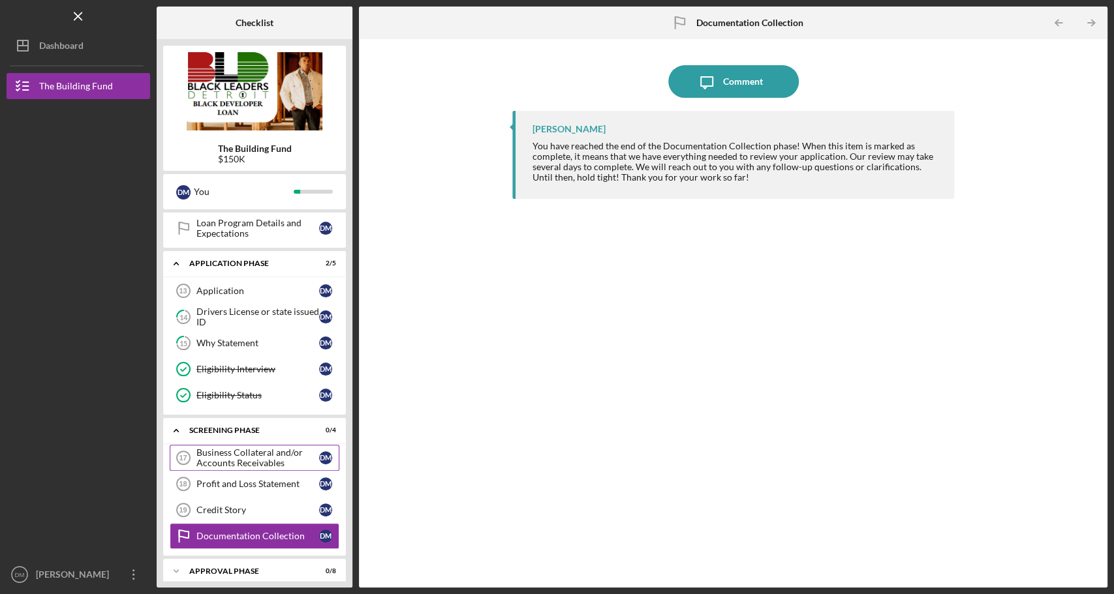
click at [265, 458] on div "Business Collateral and/or Accounts Receivables" at bounding box center [257, 458] width 123 height 21
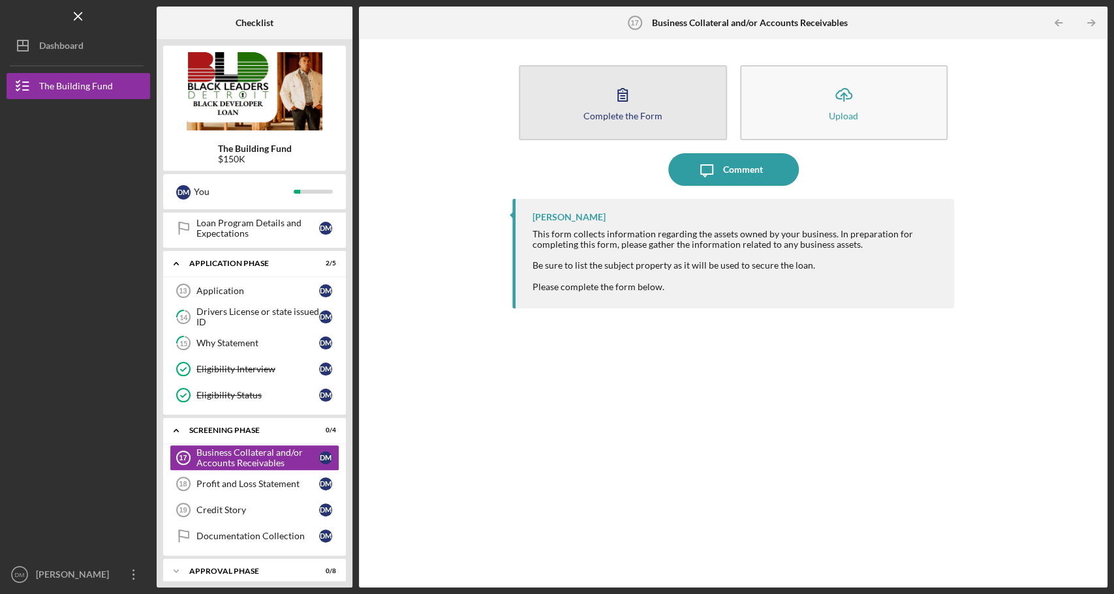
click at [579, 111] on button "Complete the Form Form" at bounding box center [622, 102] width 207 height 75
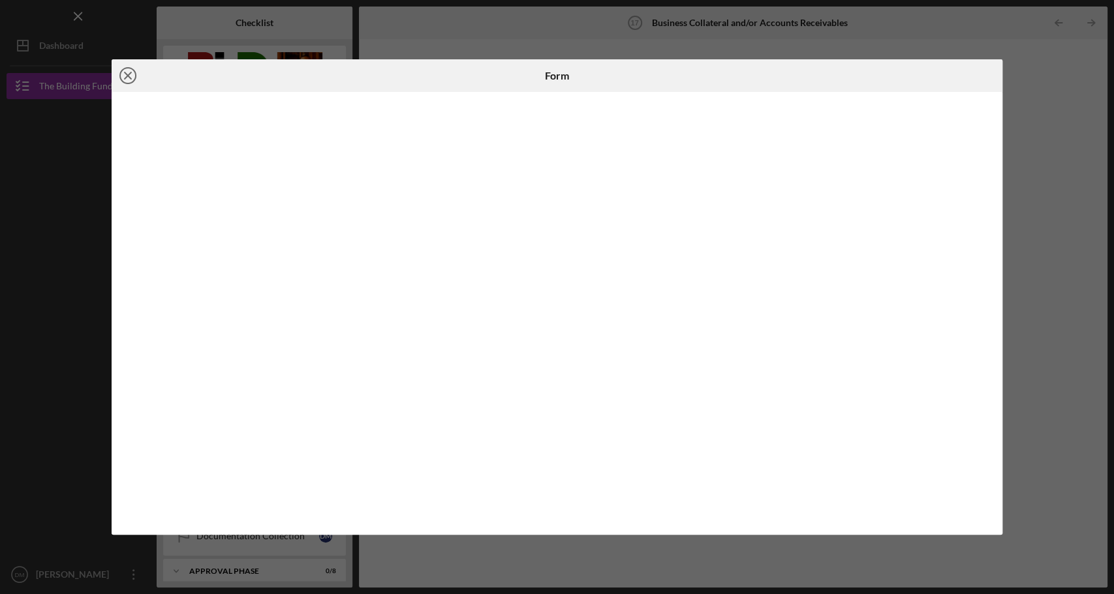
click at [134, 72] on circle at bounding box center [128, 76] width 16 height 16
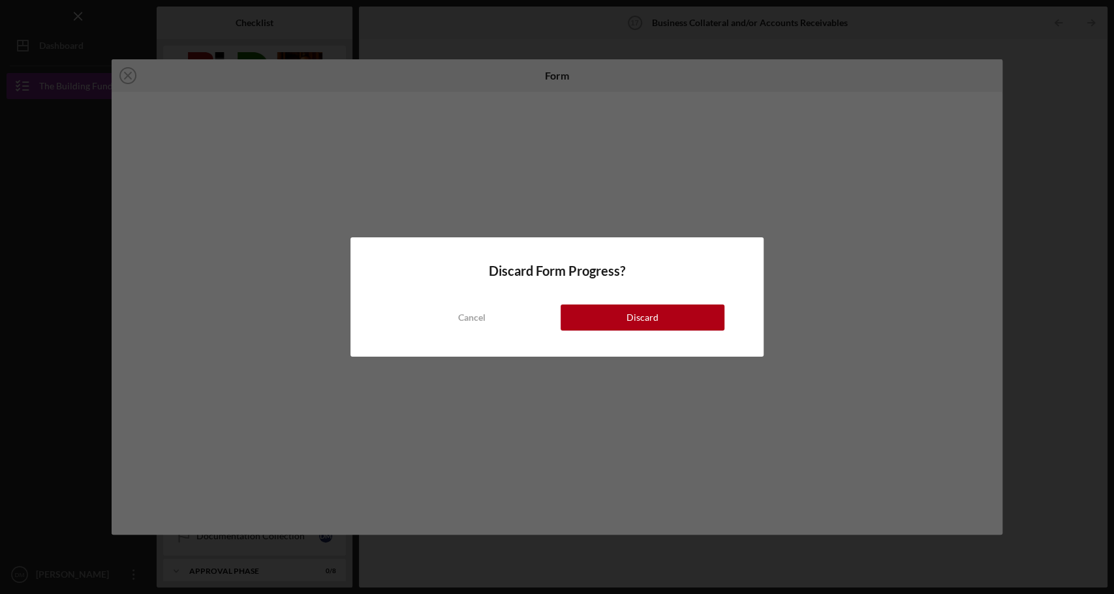
click at [608, 333] on div "Discard Form Progress? Cancel Discard" at bounding box center [556, 297] width 412 height 119
click at [607, 328] on button "Discard" at bounding box center [642, 318] width 164 height 26
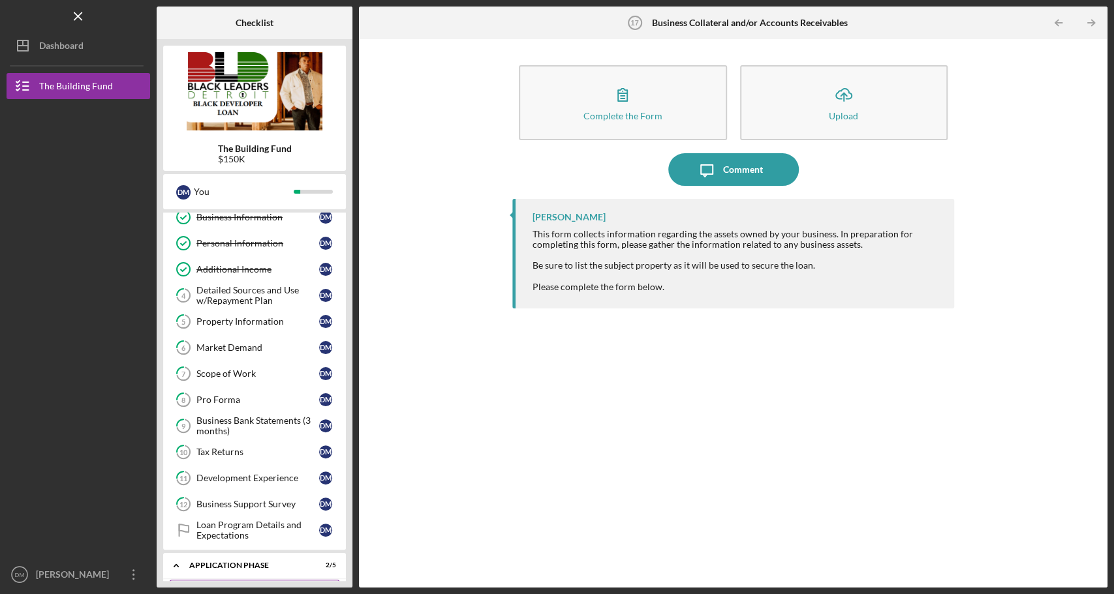
scroll to position [66, 0]
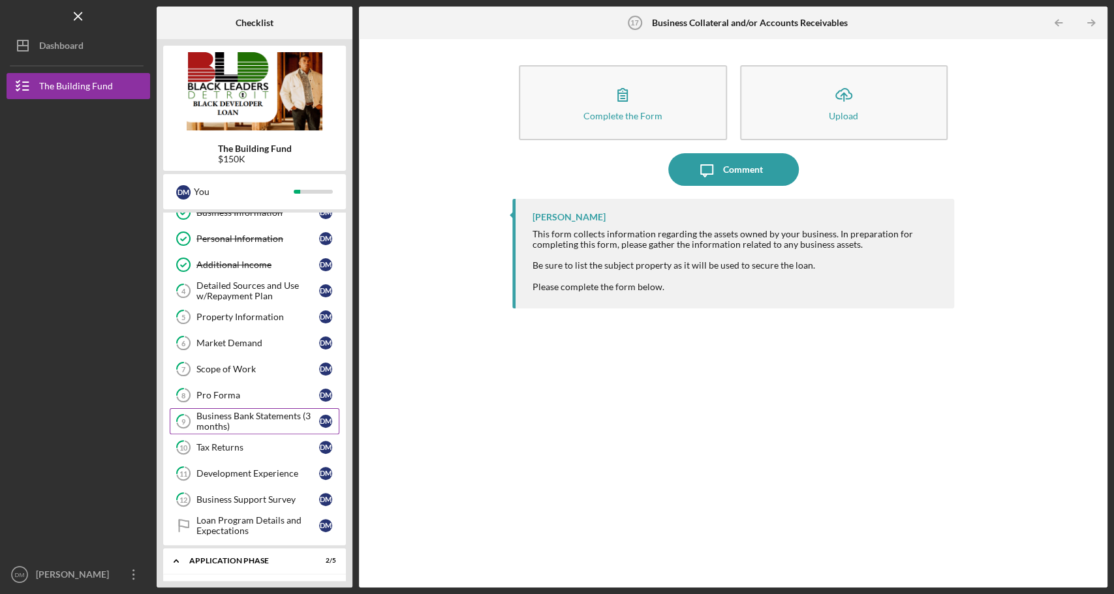
click at [260, 421] on div "Business Bank Statements (3 months)" at bounding box center [257, 421] width 123 height 21
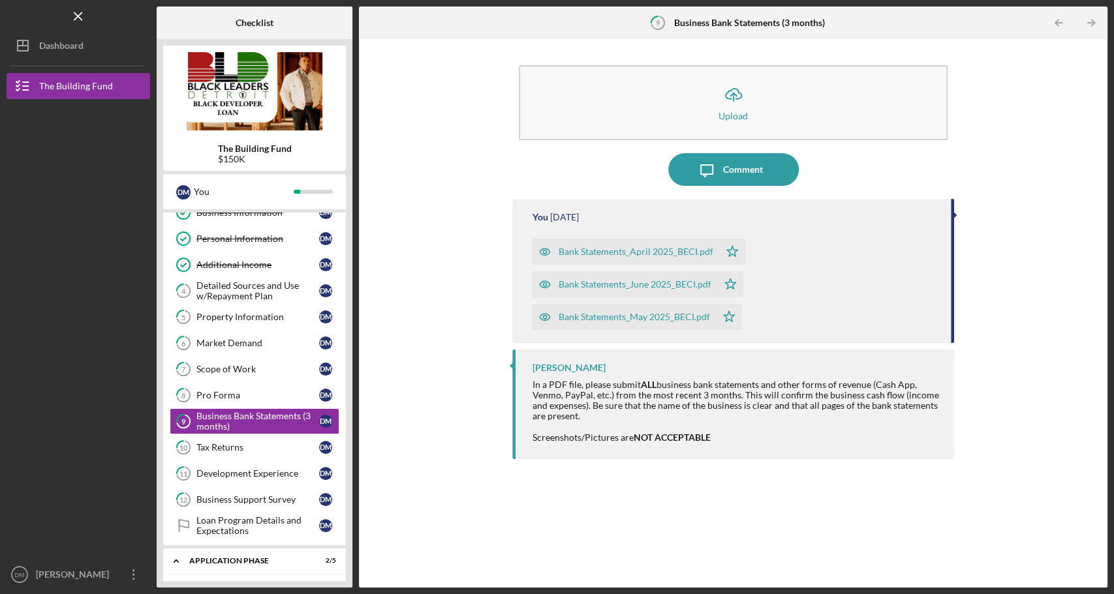
click at [606, 281] on div "Bank Statements_June 2025_BECI.pdf" at bounding box center [634, 284] width 153 height 10
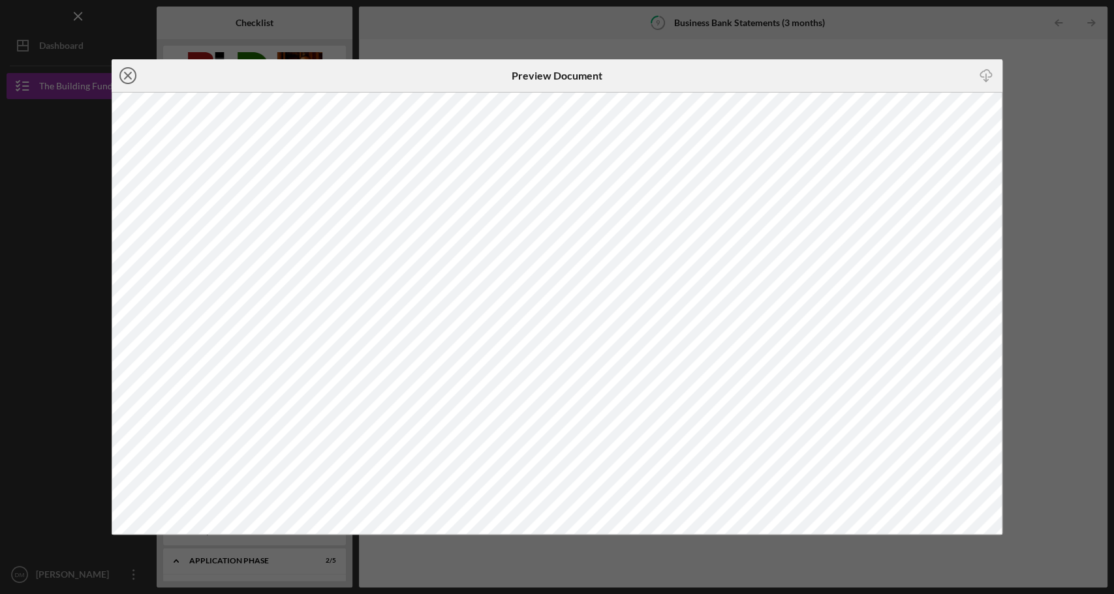
click at [125, 79] on icon "Icon/Close" at bounding box center [128, 75] width 33 height 33
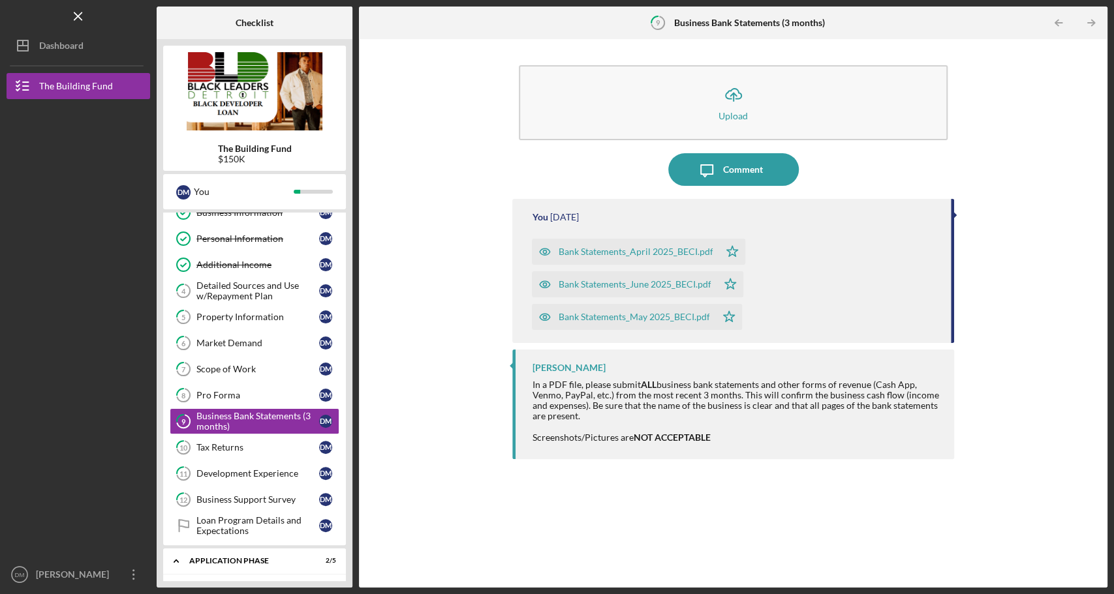
click at [641, 251] on div "Bank Statements_April 2025_BECI.pdf" at bounding box center [635, 252] width 155 height 10
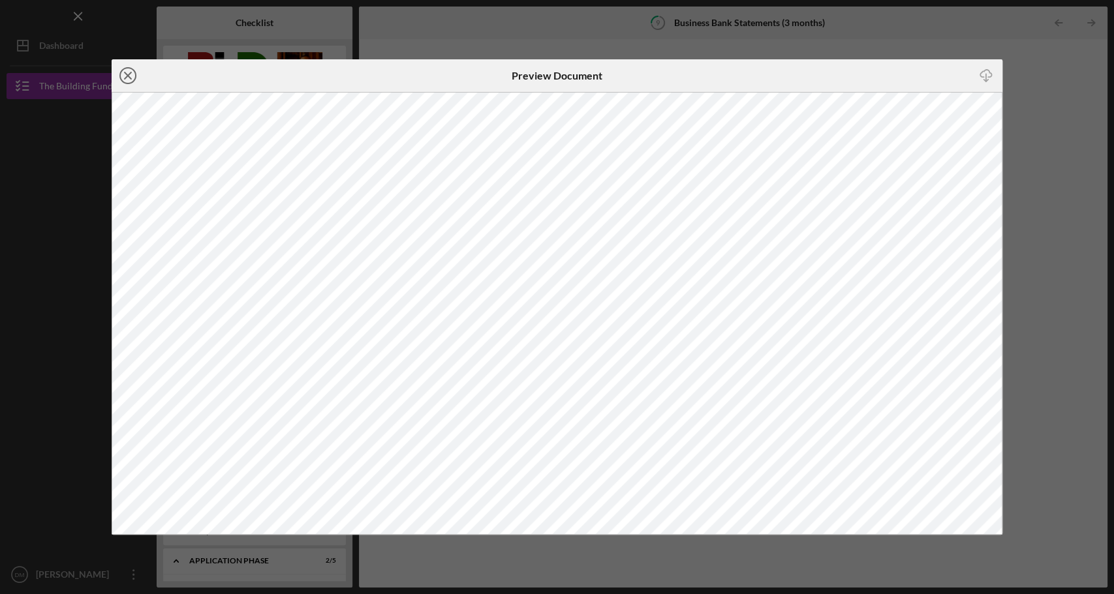
click at [126, 80] on icon "Icon/Close" at bounding box center [128, 75] width 33 height 33
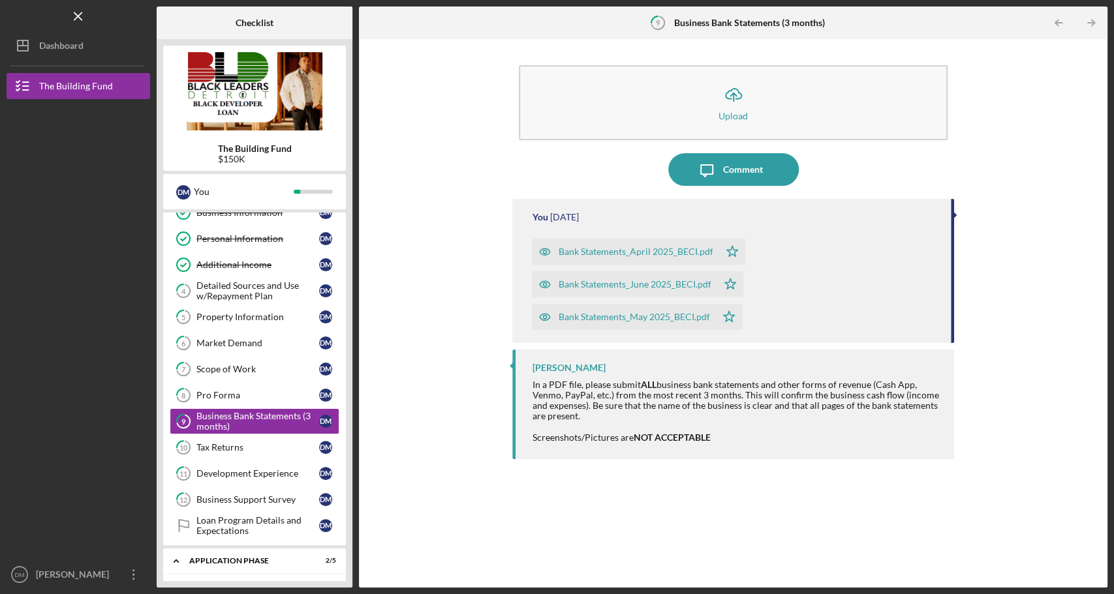
click at [589, 319] on div "Bank Statements_May 2025_BECI.pdf" at bounding box center [633, 317] width 151 height 10
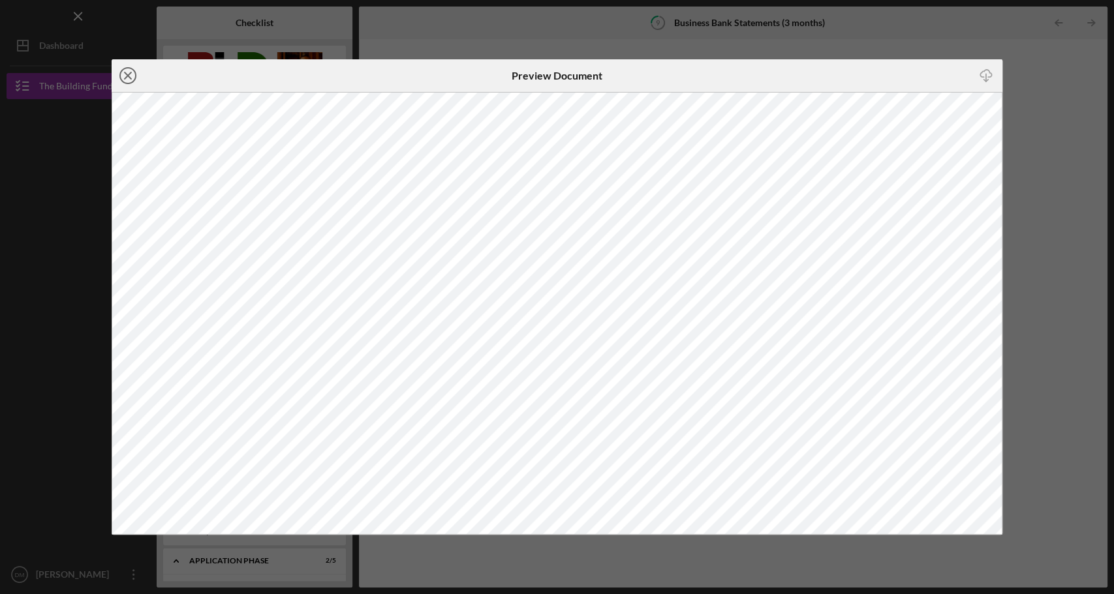
click at [134, 72] on icon "Icon/Close" at bounding box center [128, 75] width 33 height 33
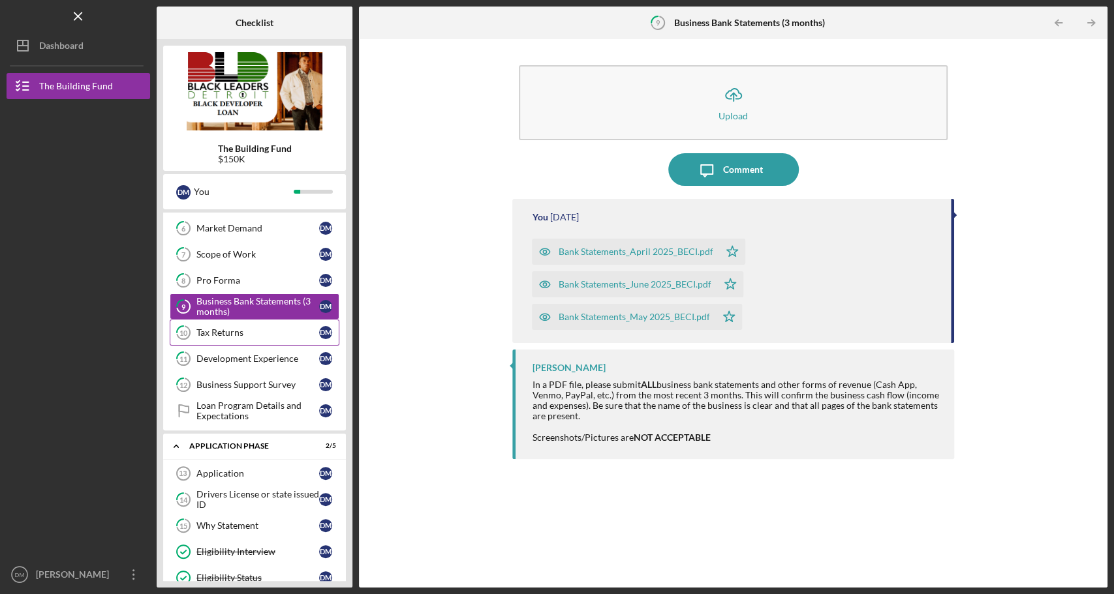
scroll to position [200, 0]
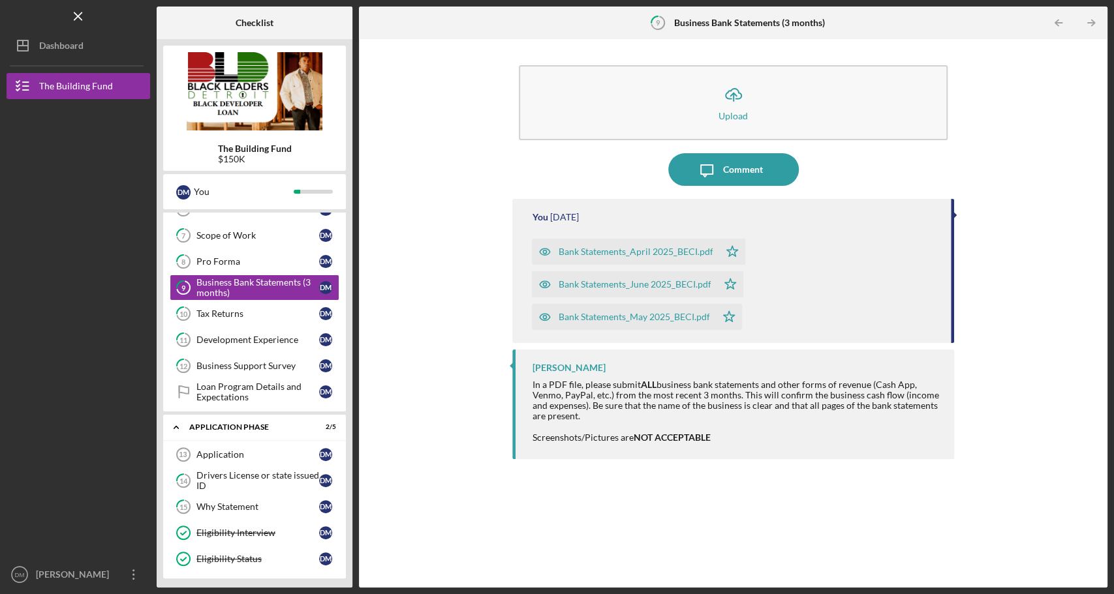
click at [637, 281] on div "Bank Statements_June 2025_BECI.pdf" at bounding box center [634, 284] width 153 height 10
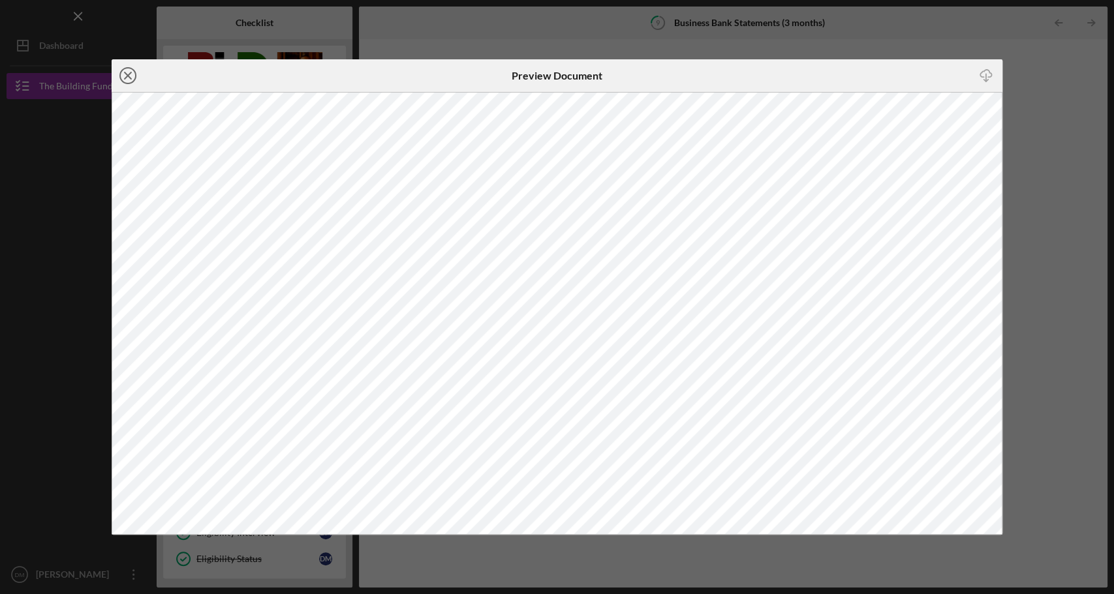
click at [131, 75] on icon "Icon/Close" at bounding box center [128, 75] width 33 height 33
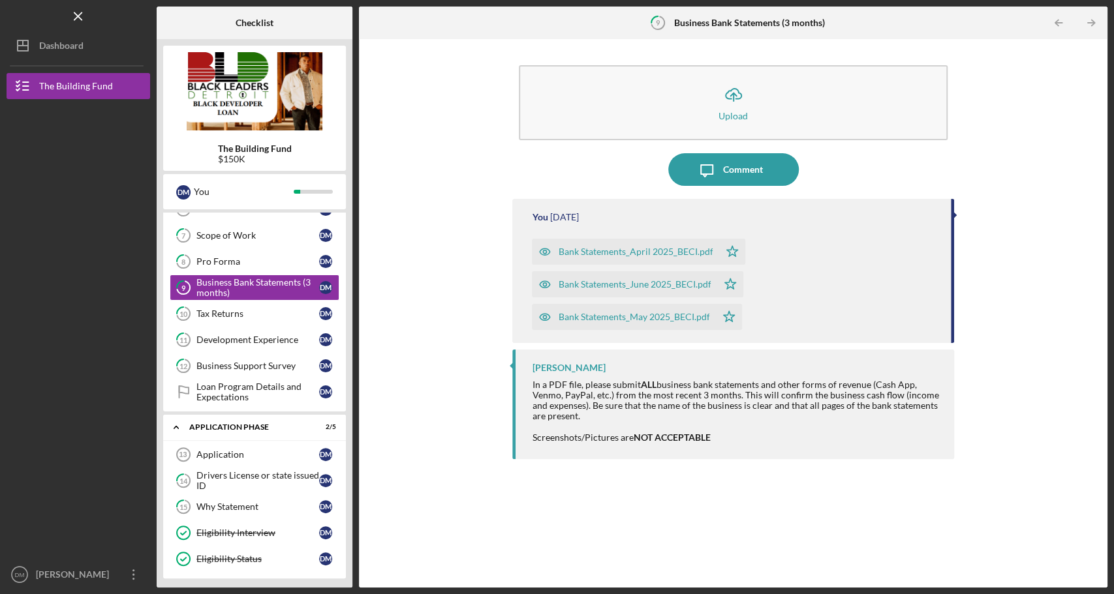
click at [629, 315] on div "Bank Statements_May 2025_BECI.pdf" at bounding box center [633, 317] width 151 height 10
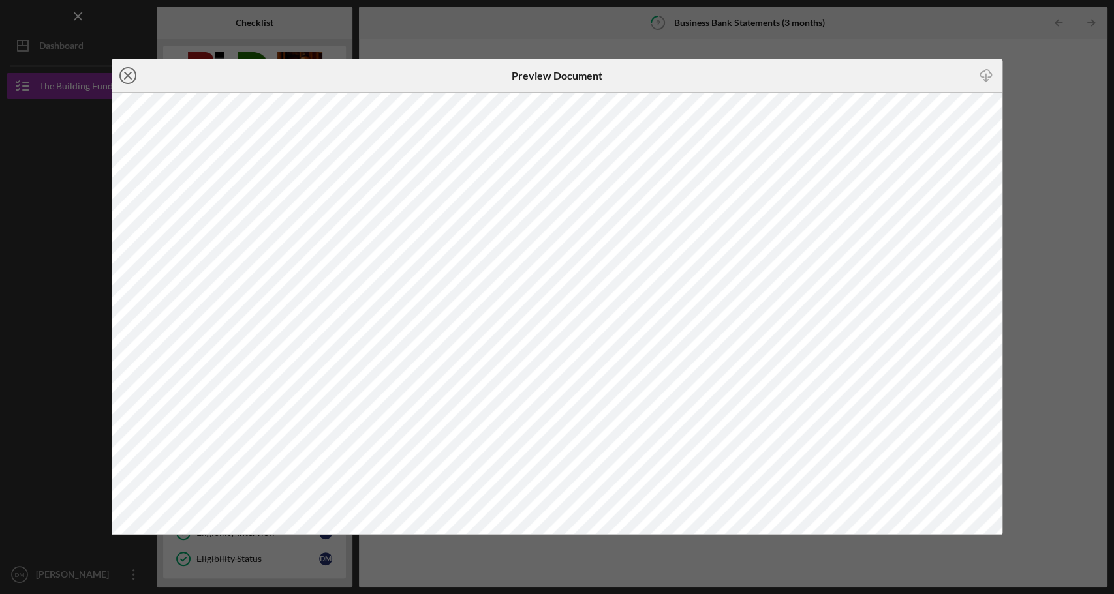
click at [128, 74] on icon "Icon/Close" at bounding box center [128, 75] width 33 height 33
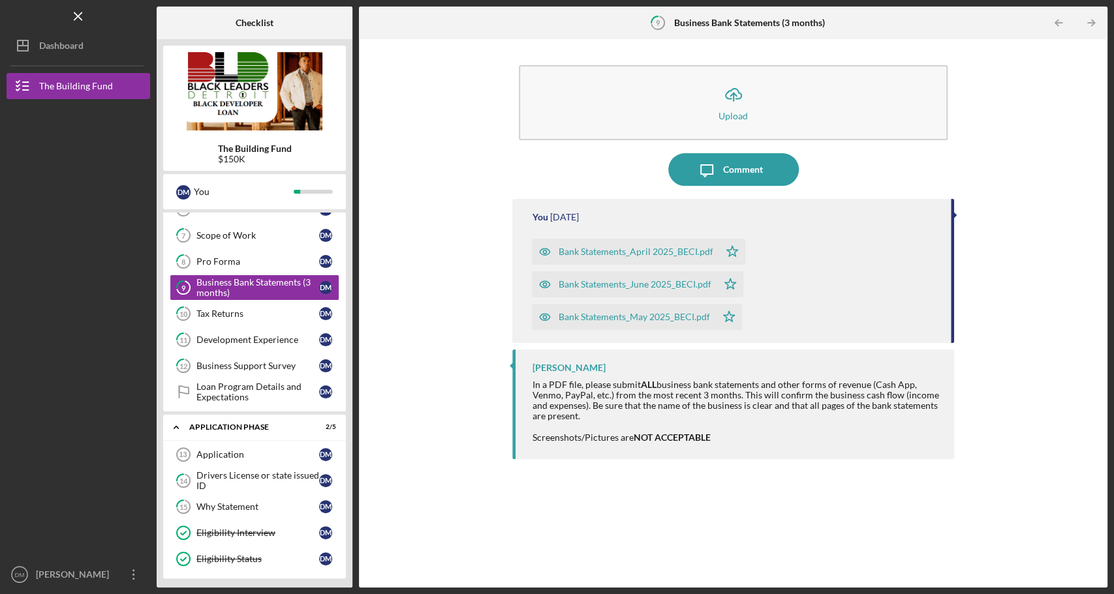
click at [615, 253] on div "Bank Statements_April 2025_BECI.pdf" at bounding box center [635, 252] width 155 height 10
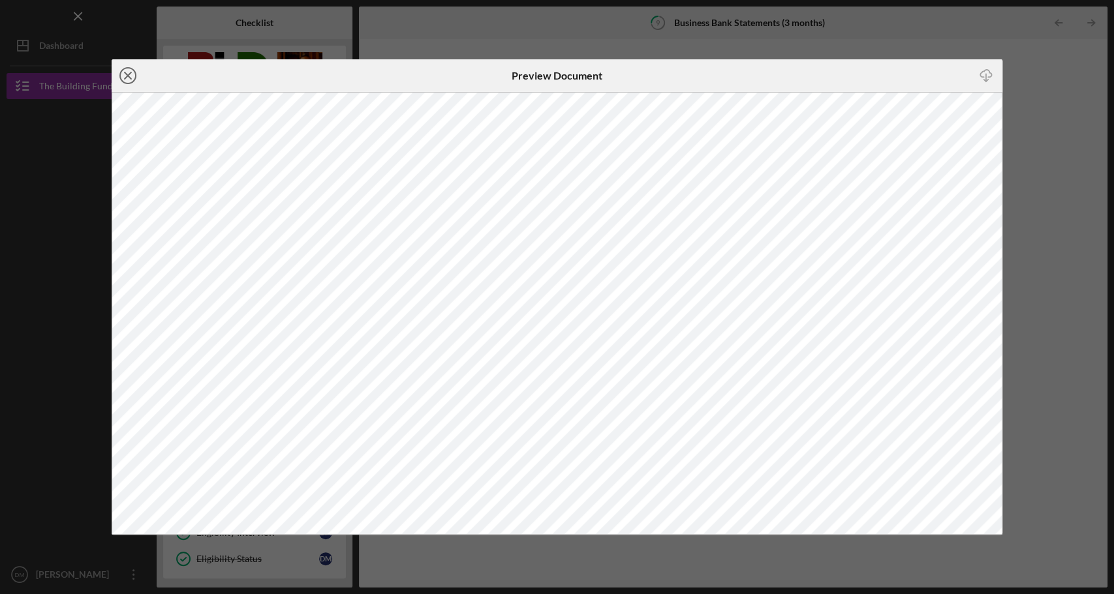
click at [121, 76] on icon "Icon/Close" at bounding box center [128, 75] width 33 height 33
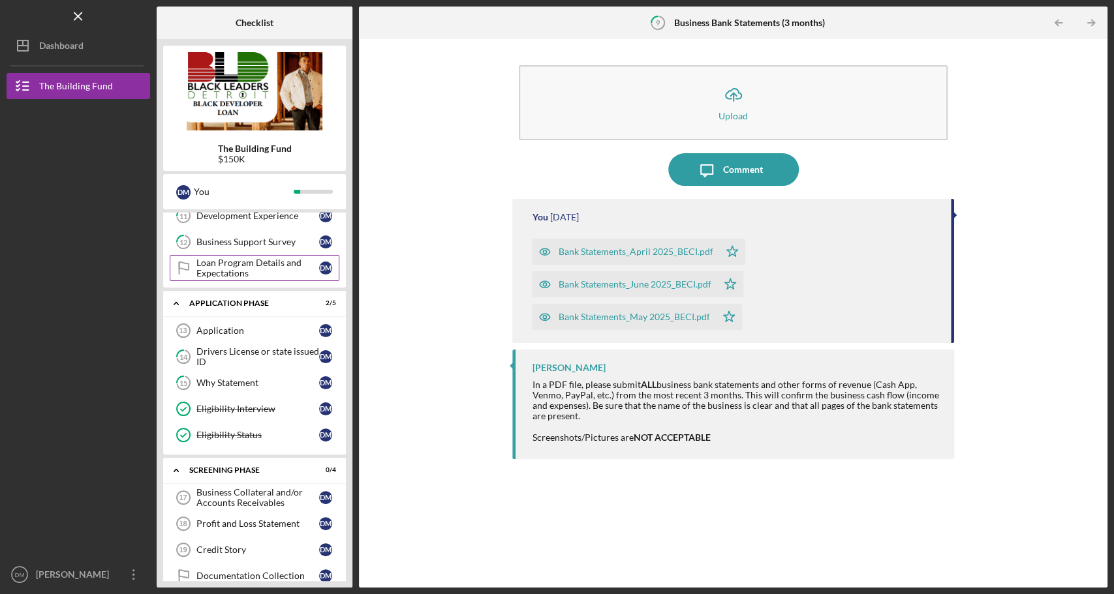
scroll to position [363, 0]
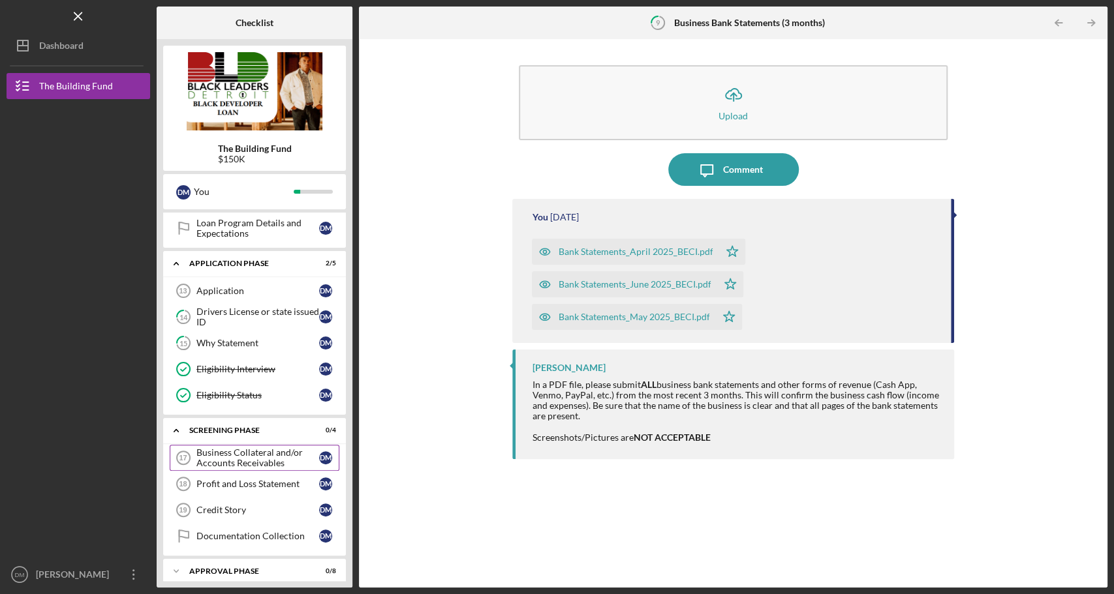
click at [245, 448] on div "Business Collateral and/or Accounts Receivables" at bounding box center [257, 458] width 123 height 21
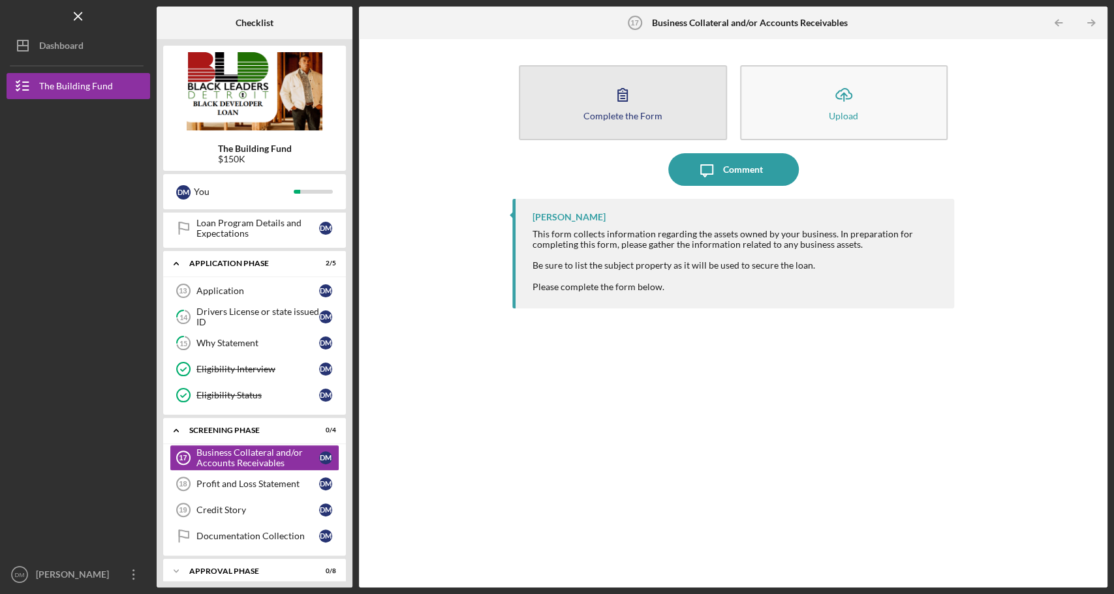
click at [617, 71] on button "Complete the Form Form" at bounding box center [622, 102] width 207 height 75
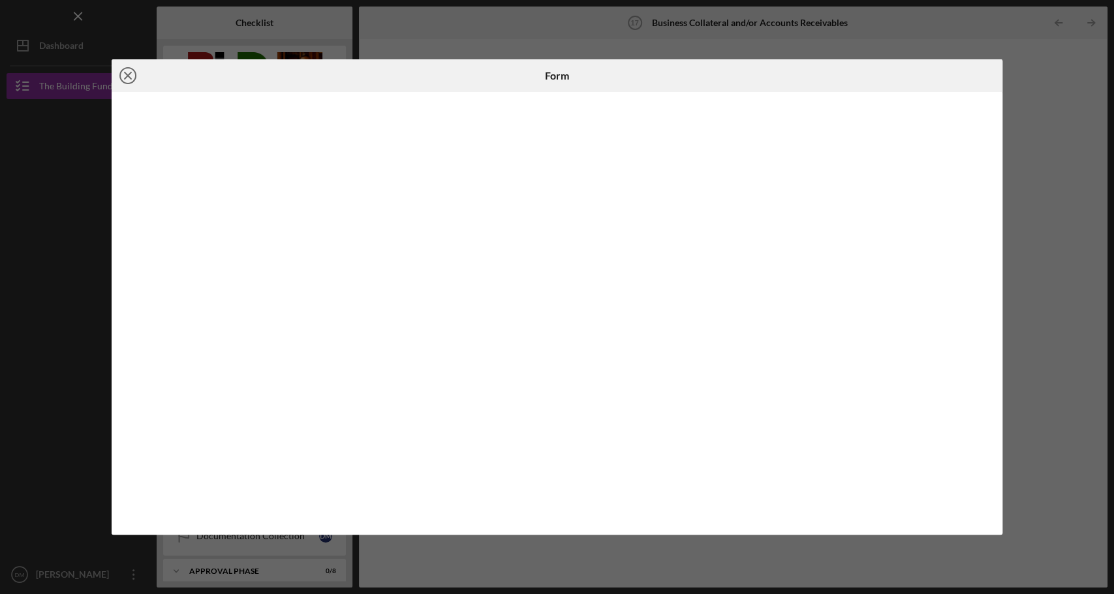
click at [131, 76] on icon "Icon/Close" at bounding box center [128, 75] width 33 height 33
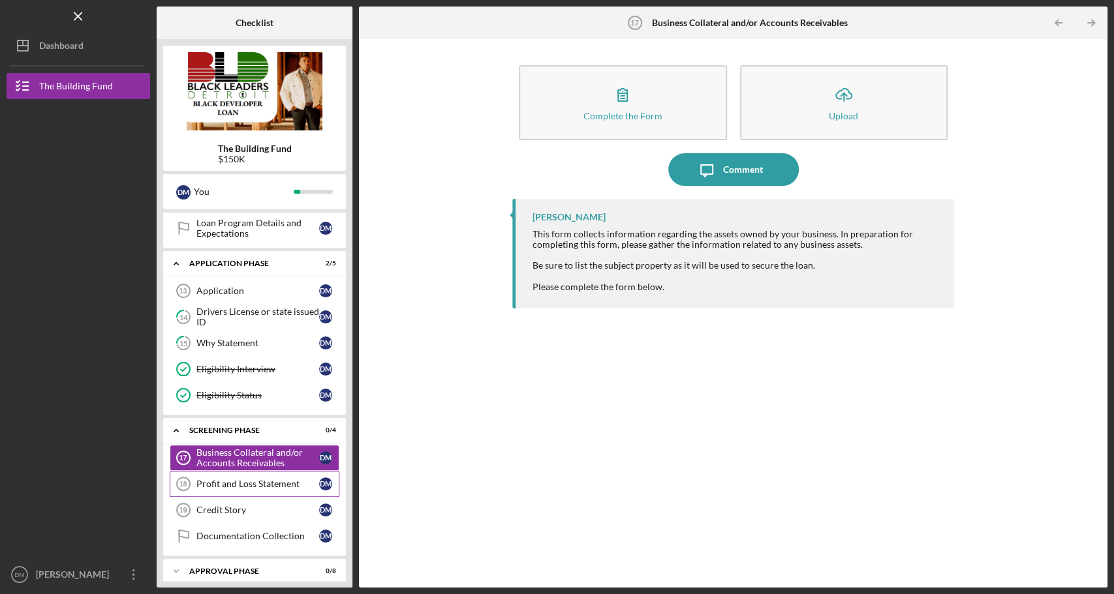
click at [207, 479] on div "Profit and Loss Statement" at bounding box center [257, 484] width 123 height 10
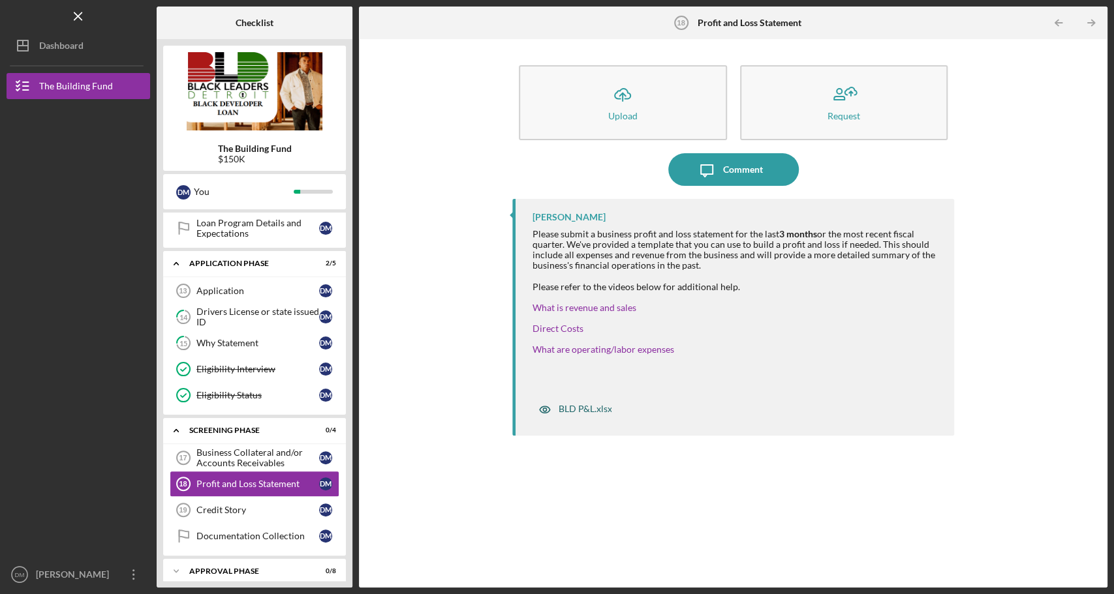
click at [591, 412] on div "BLD P&L.xlsx" at bounding box center [585, 409] width 54 height 10
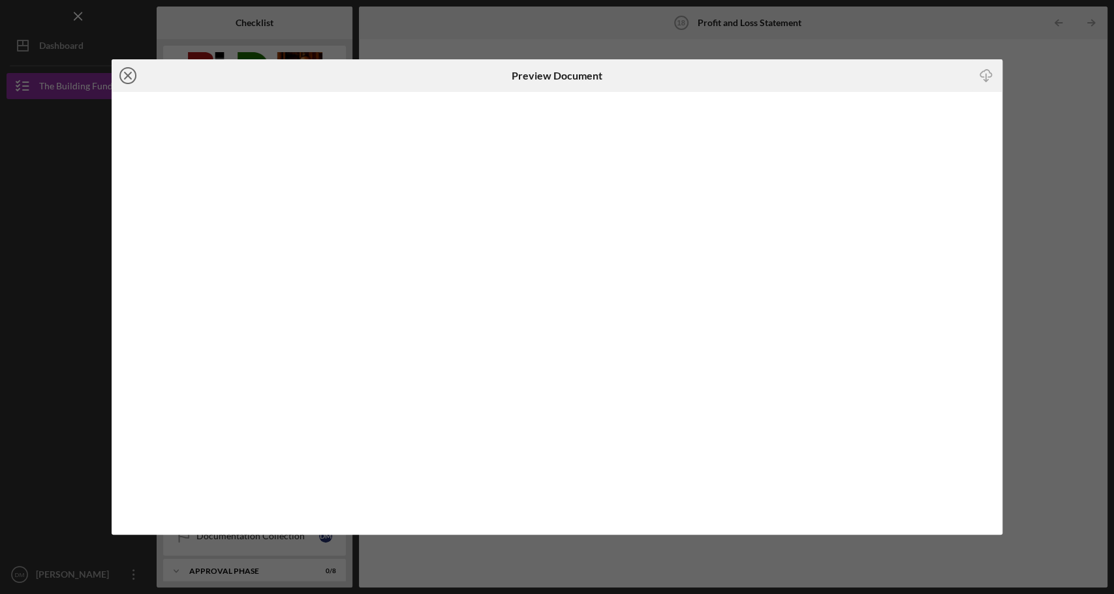
click at [130, 75] on icon "Icon/Close" at bounding box center [128, 75] width 33 height 33
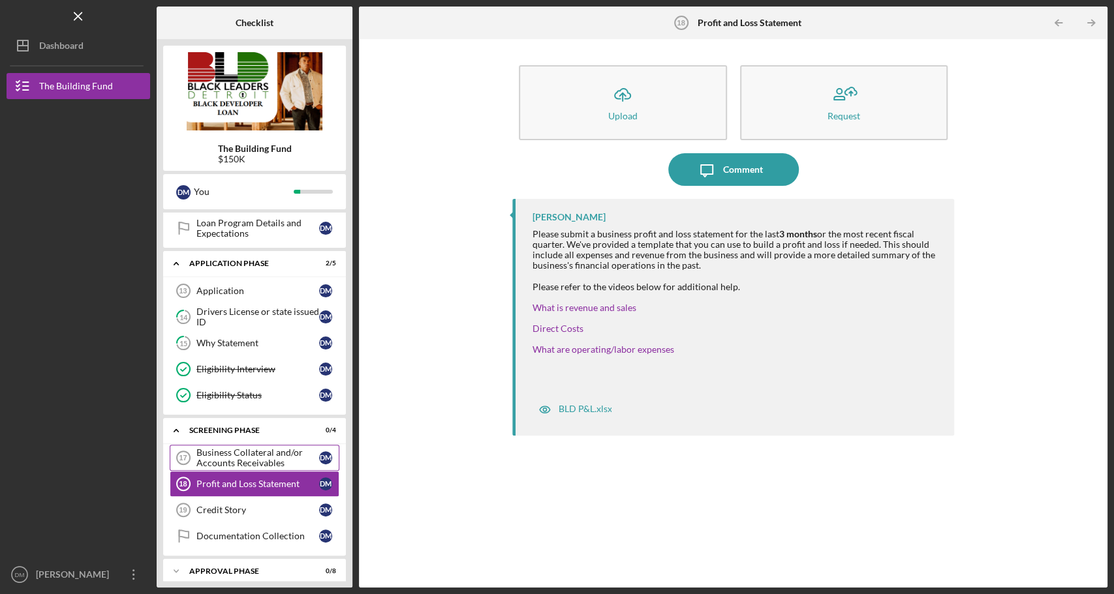
click at [255, 455] on div "Business Collateral and/or Accounts Receivables" at bounding box center [257, 458] width 123 height 21
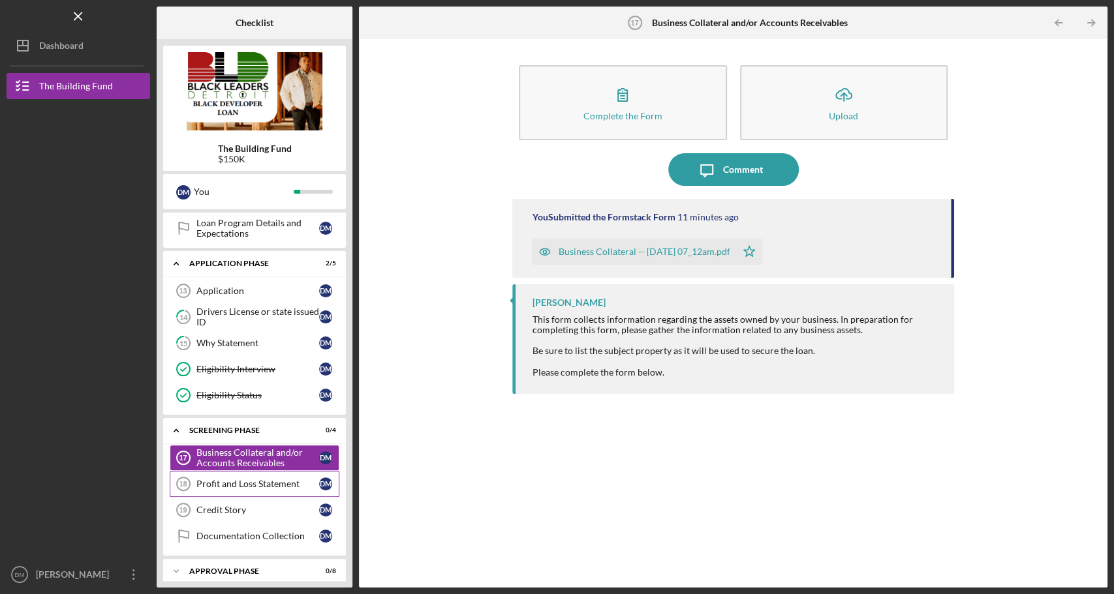
click at [260, 479] on div "Profit and Loss Statement" at bounding box center [257, 484] width 123 height 10
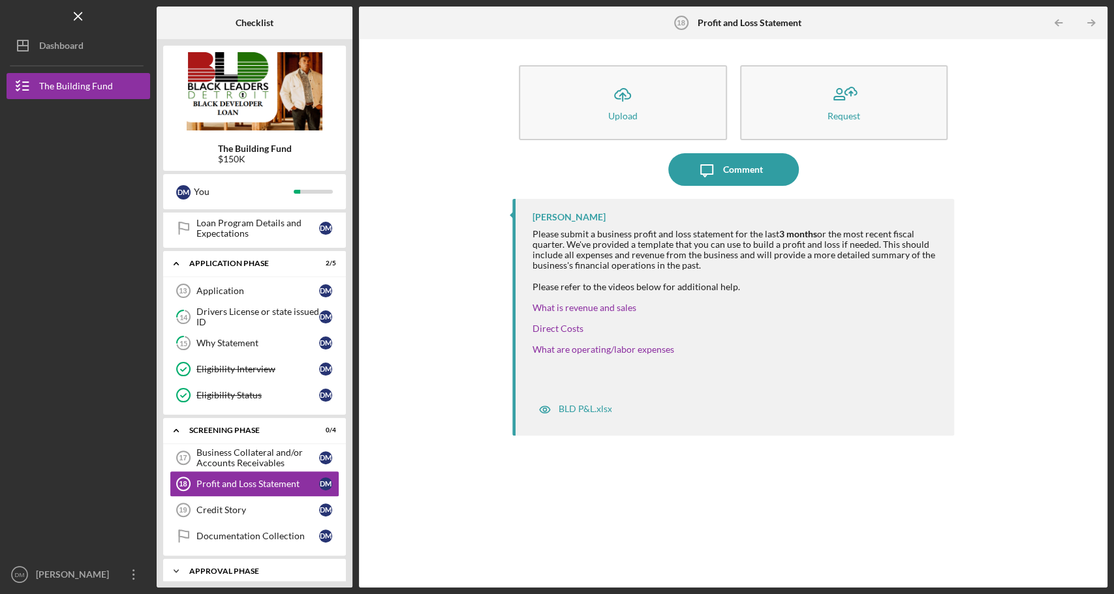
click at [254, 568] on div "Approval Phase" at bounding box center [259, 572] width 140 height 8
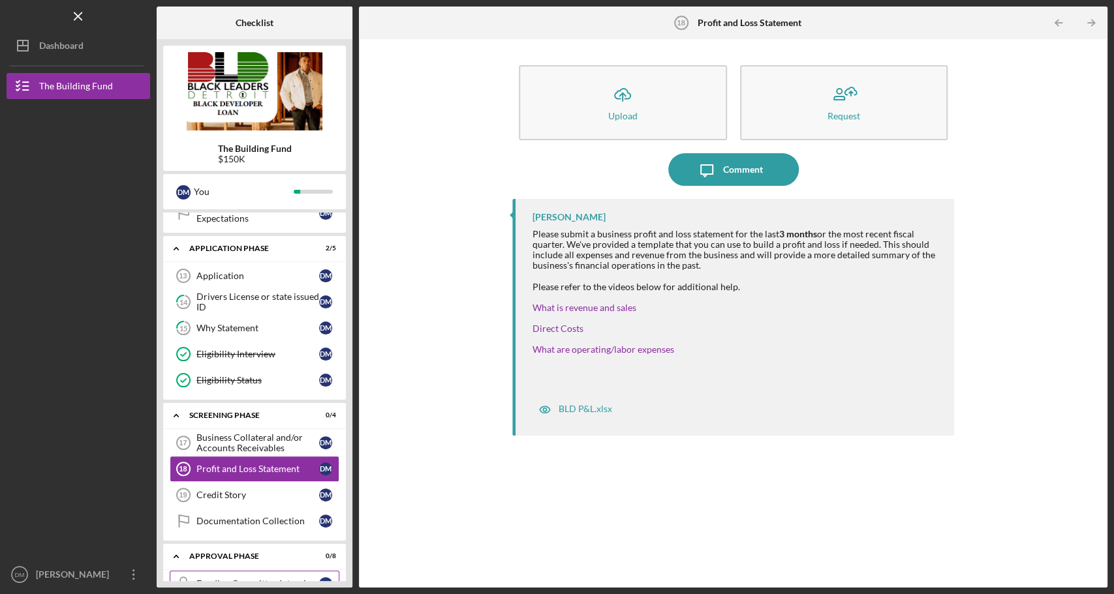
scroll to position [365, 0]
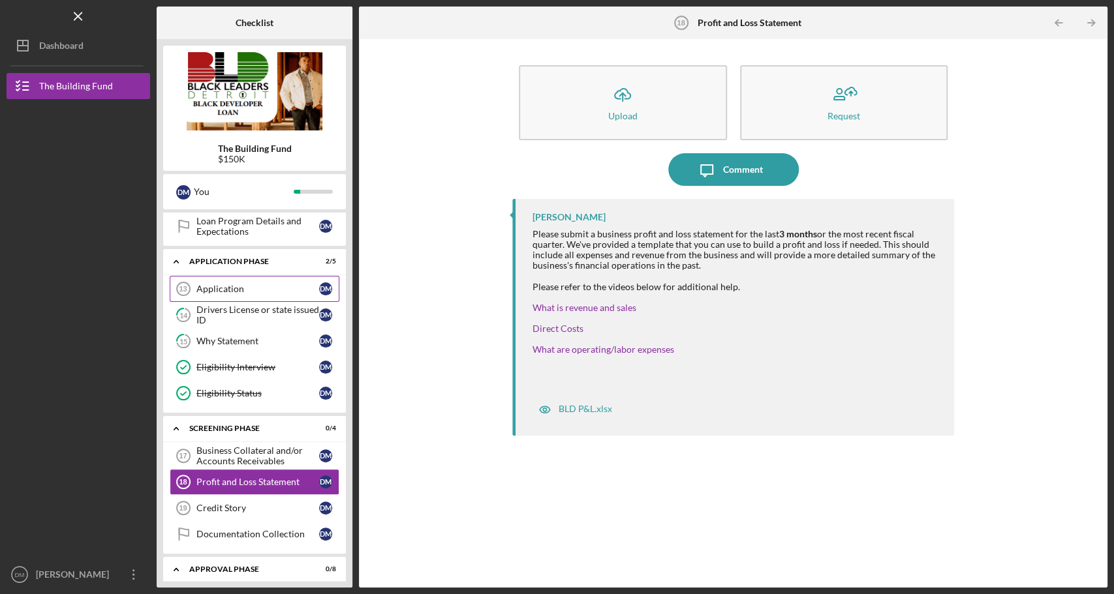
click at [230, 284] on div "Application" at bounding box center [257, 289] width 123 height 10
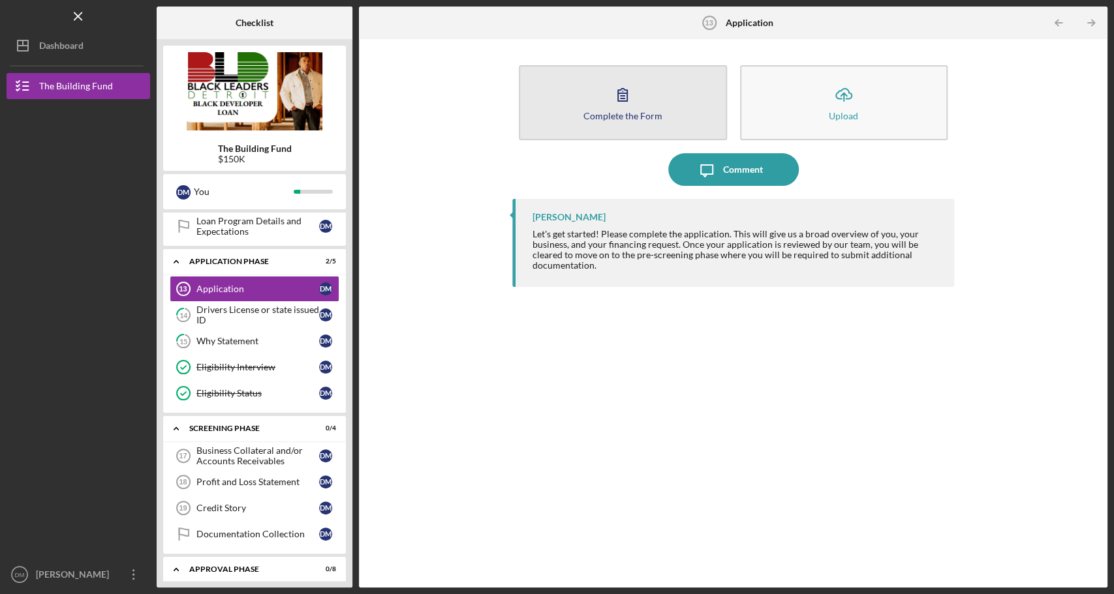
click at [661, 78] on button "Complete the Form Form" at bounding box center [622, 102] width 207 height 75
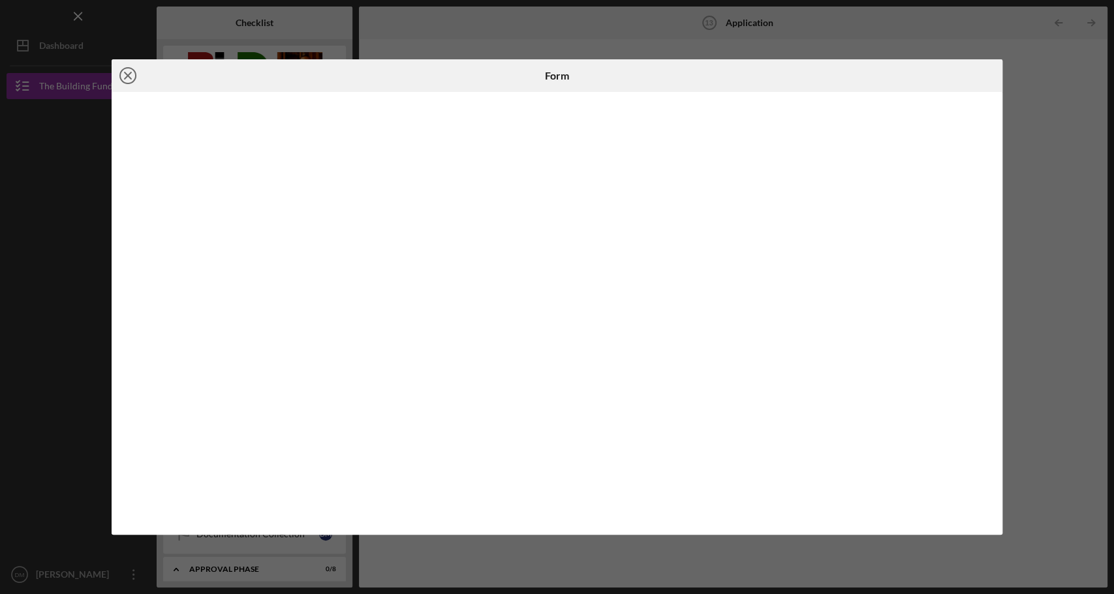
click at [127, 74] on icon "Icon/Close" at bounding box center [128, 75] width 33 height 33
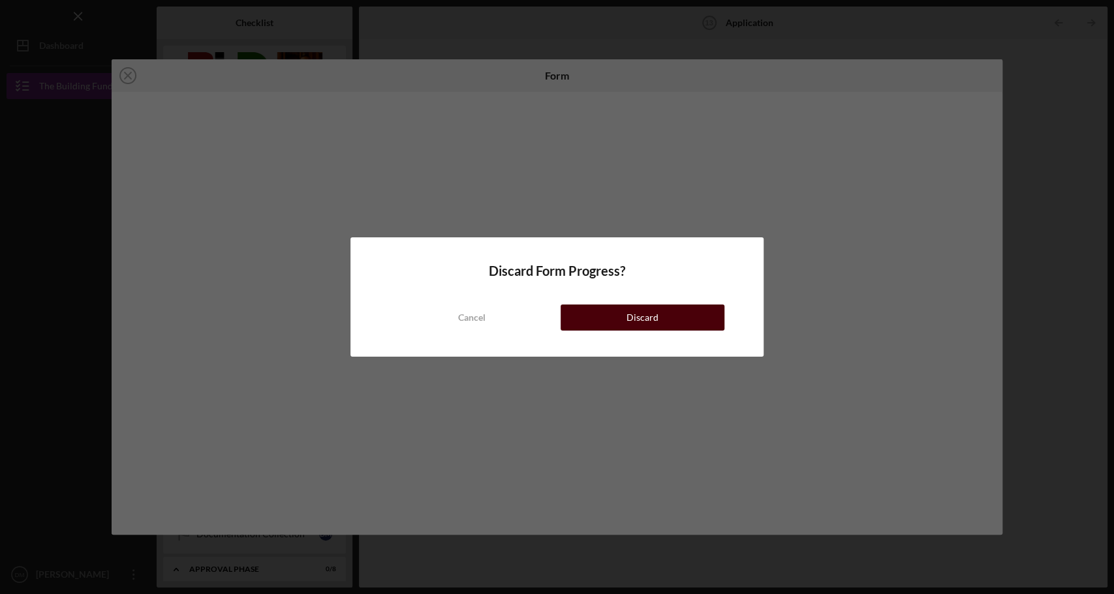
click at [642, 320] on div "Discard" at bounding box center [642, 318] width 32 height 26
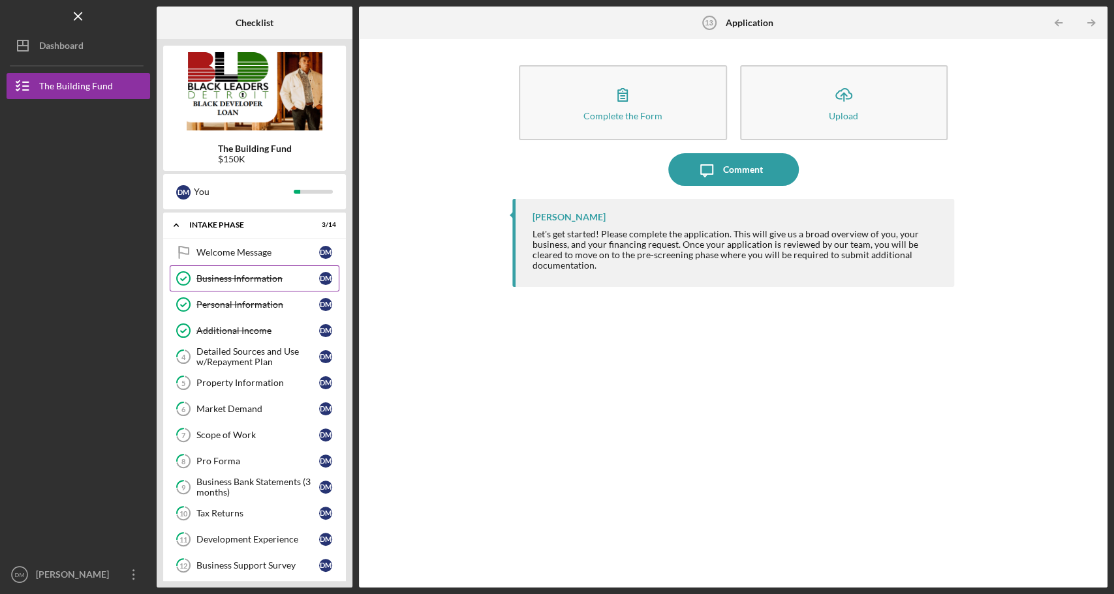
click at [242, 275] on div "Business Information" at bounding box center [257, 278] width 123 height 10
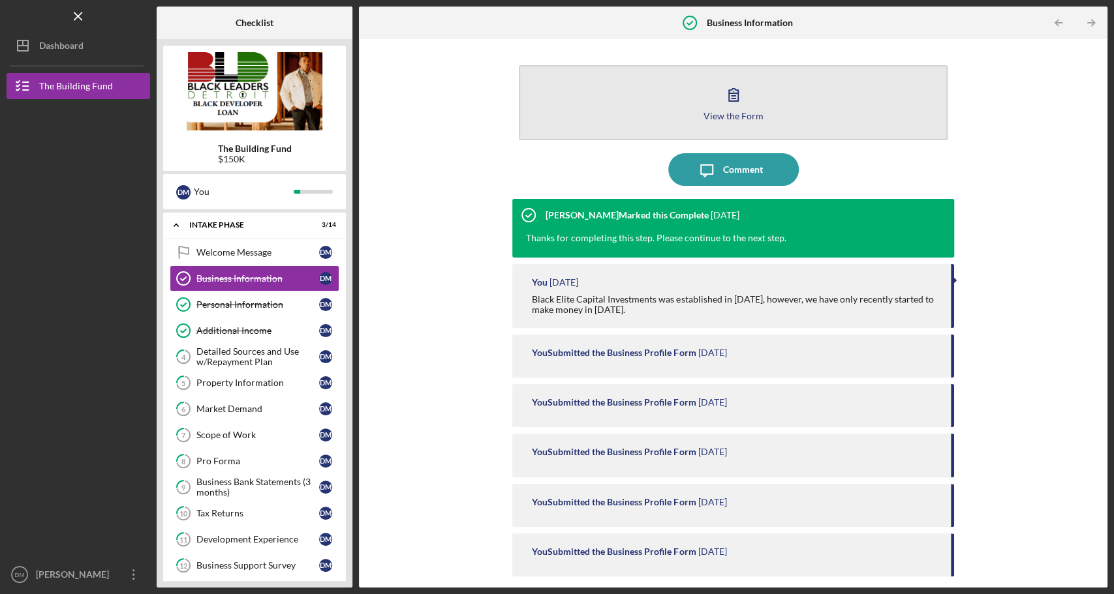
click at [649, 124] on button "View the Form Form" at bounding box center [733, 102] width 428 height 75
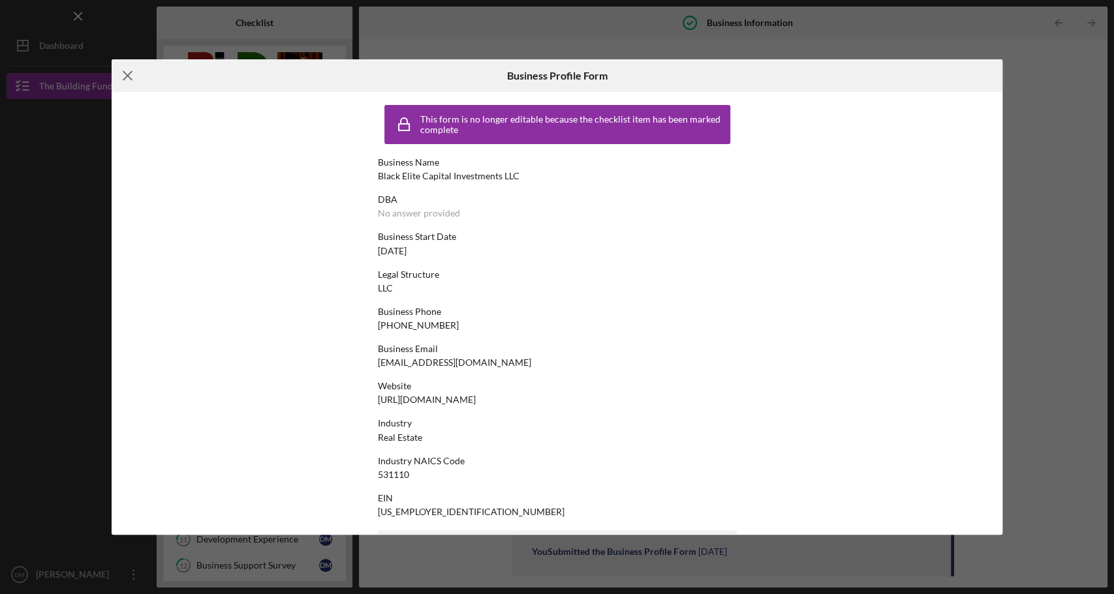
click at [128, 74] on line at bounding box center [127, 76] width 8 height 8
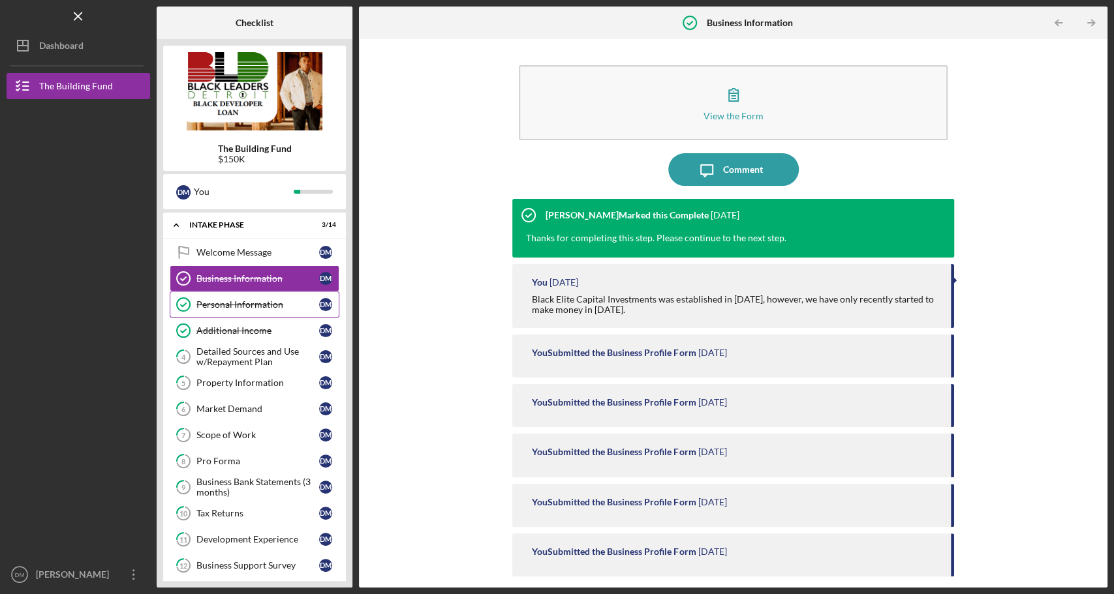
click at [265, 311] on link "Personal Information Personal Information [PERSON_NAME]" at bounding box center [255, 305] width 170 height 26
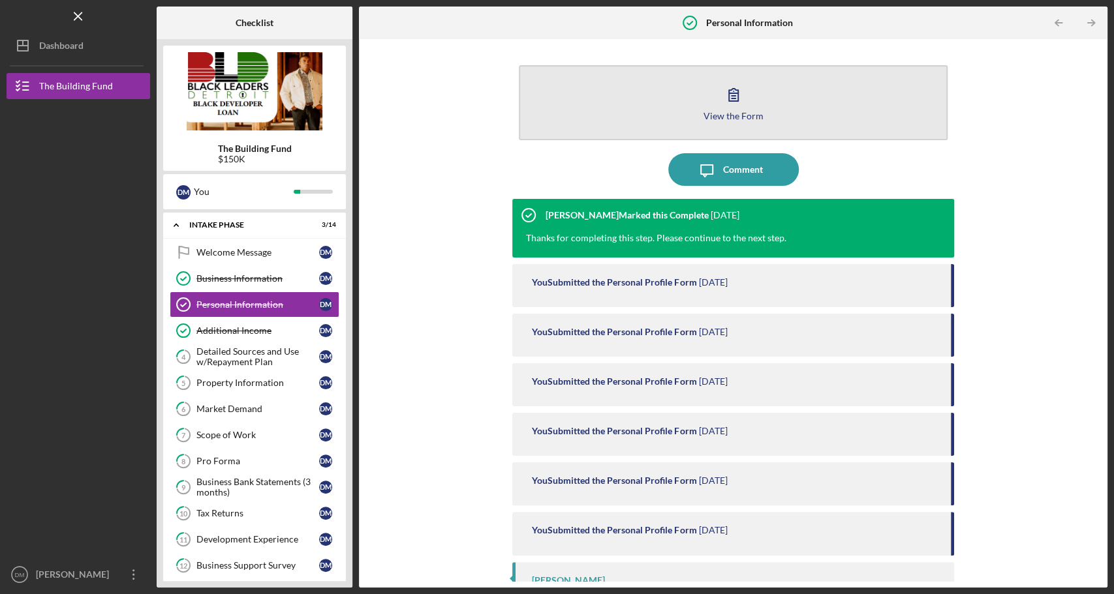
click at [640, 108] on button "View the Form Form" at bounding box center [733, 102] width 428 height 75
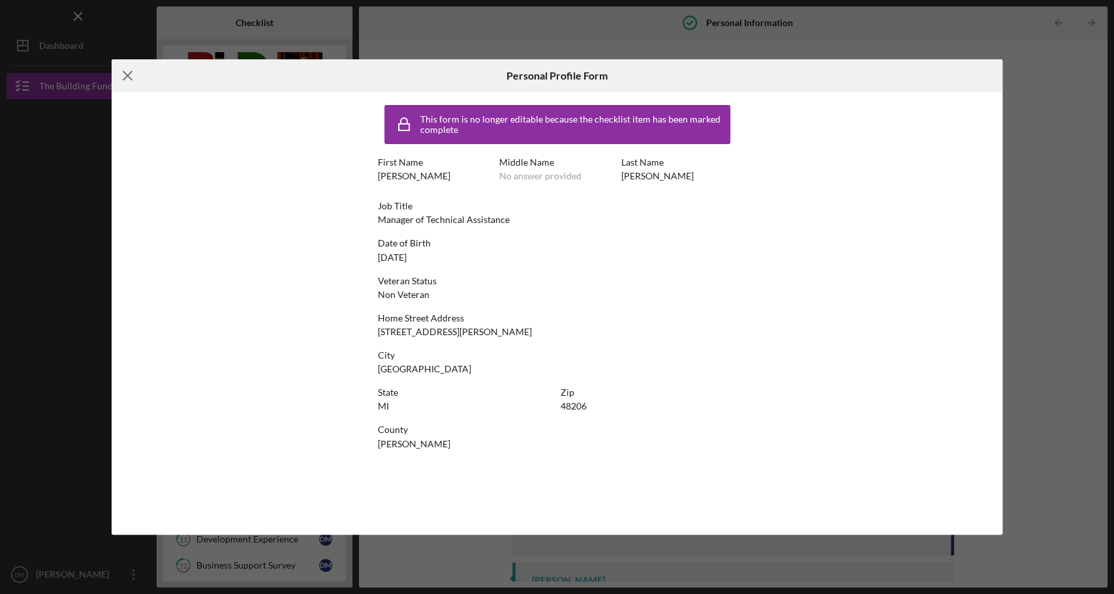
click at [125, 74] on line at bounding box center [127, 76] width 8 height 8
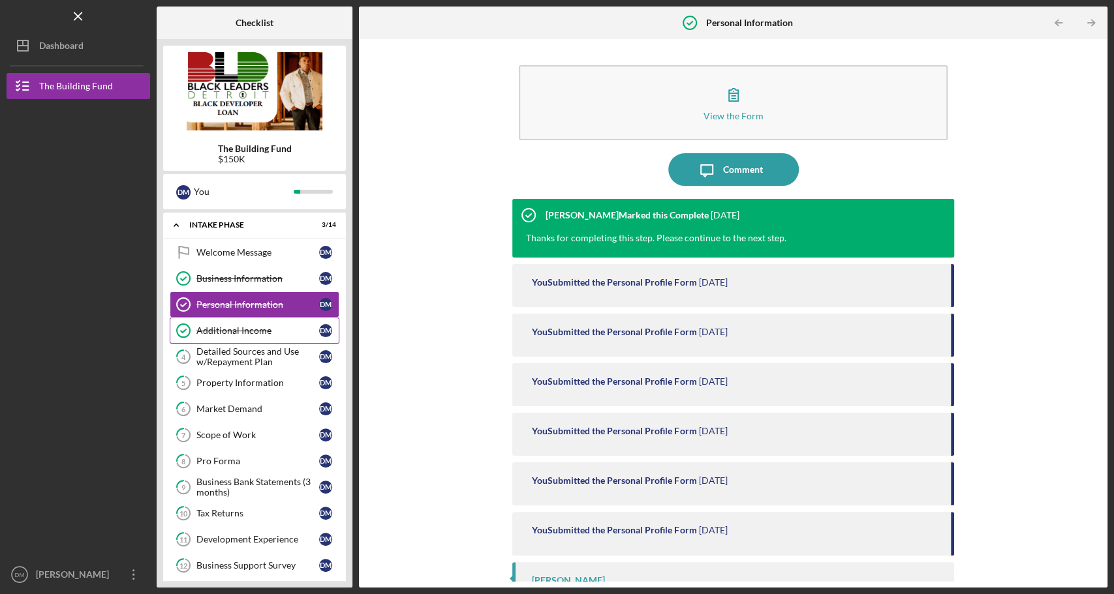
click at [276, 327] on div "Additional Income" at bounding box center [257, 331] width 123 height 10
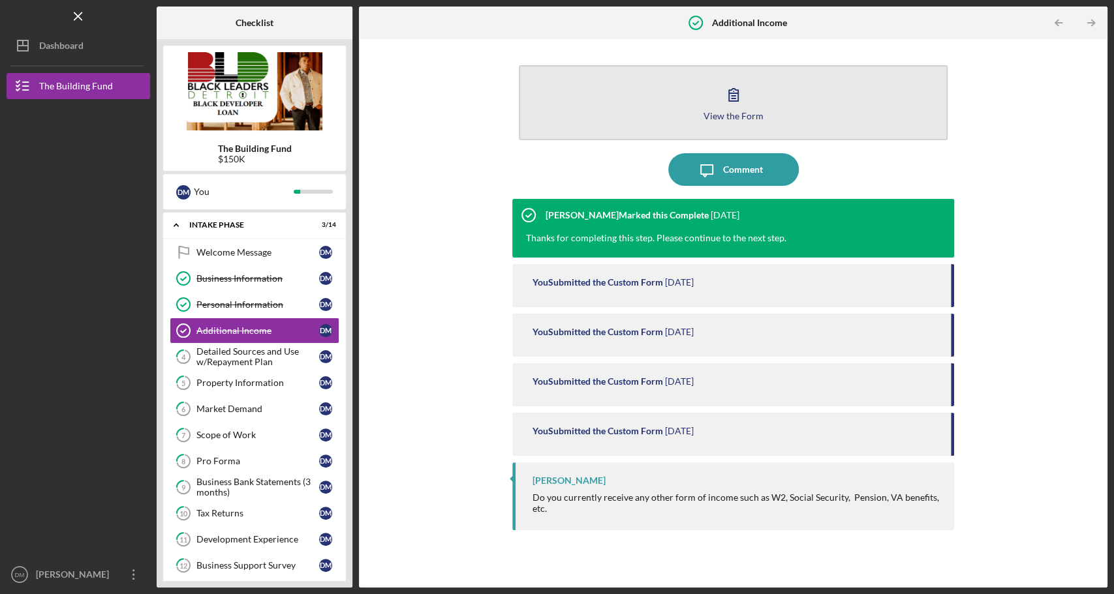
click at [653, 97] on button "View the Form Form" at bounding box center [733, 102] width 428 height 75
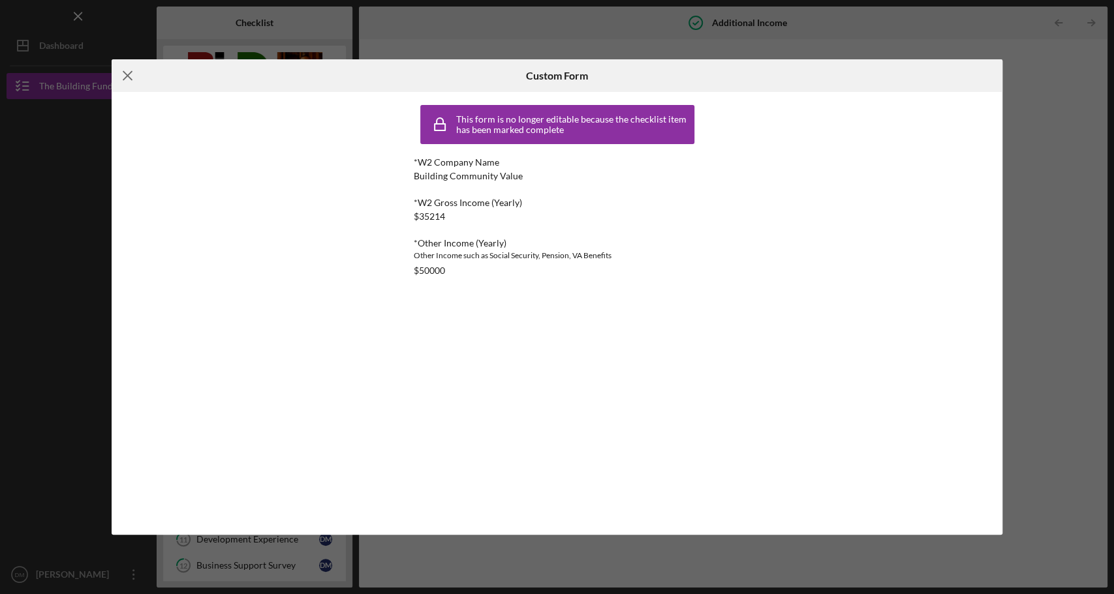
click at [124, 74] on icon "Icon/Menu Close" at bounding box center [128, 75] width 33 height 33
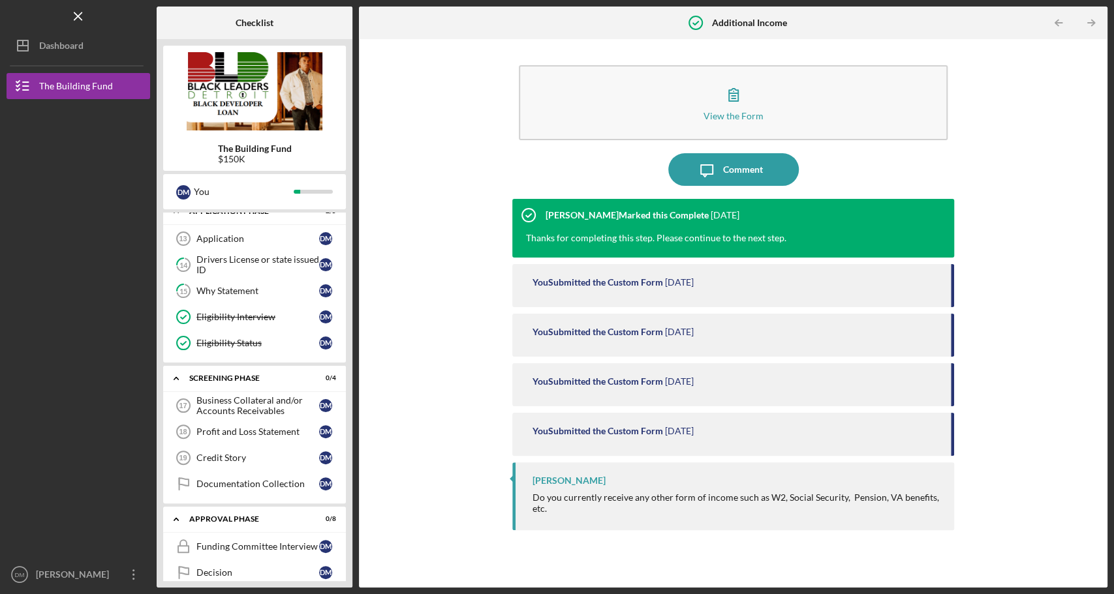
scroll to position [441, 0]
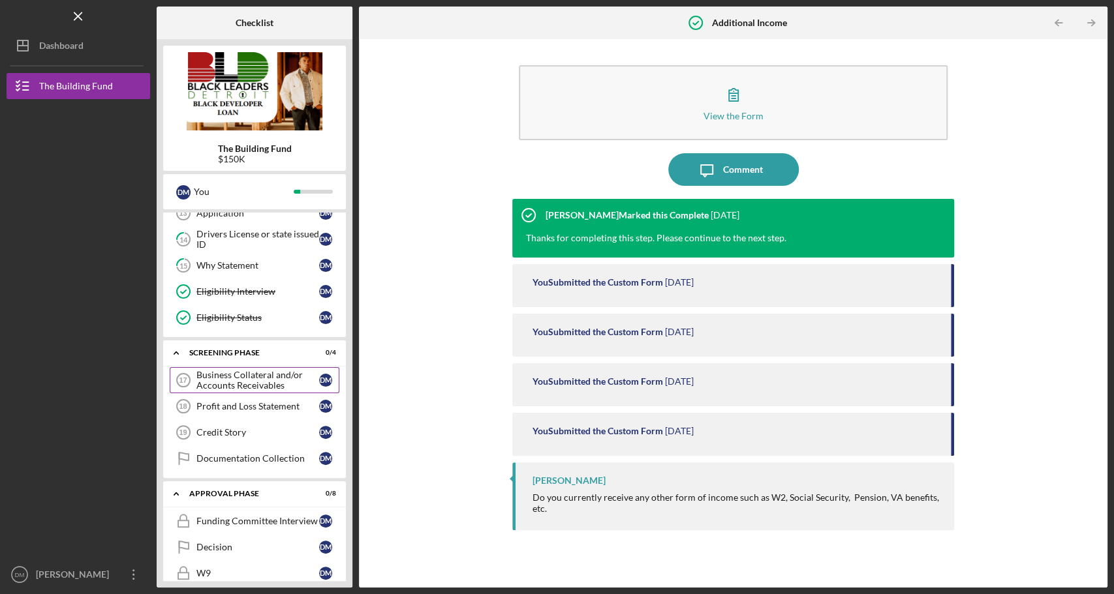
click at [224, 378] on div "Business Collateral and/or Accounts Receivables" at bounding box center [257, 380] width 123 height 21
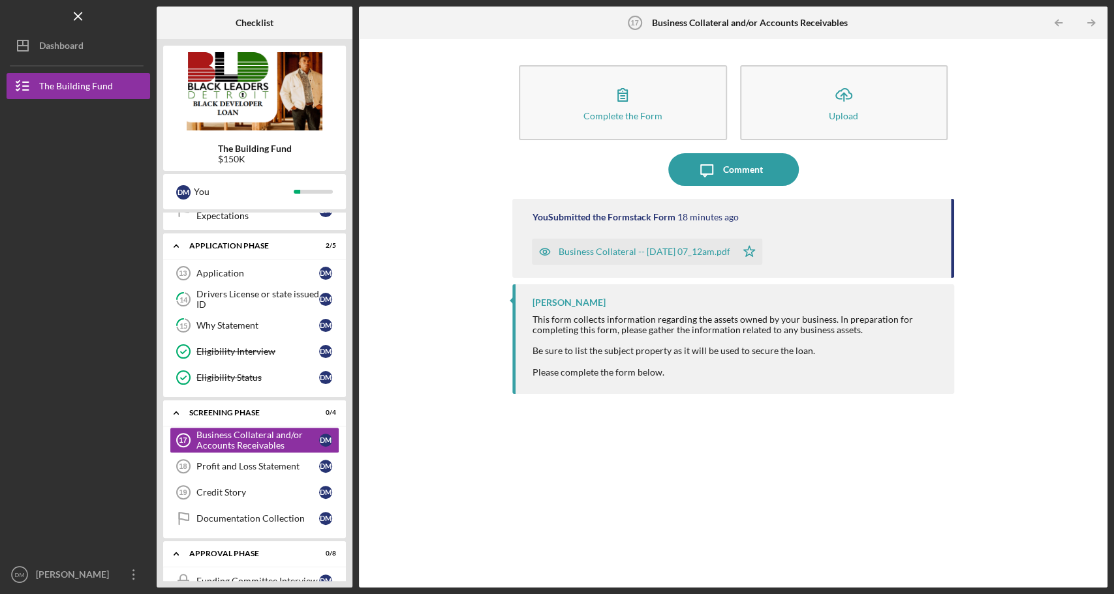
scroll to position [376, 0]
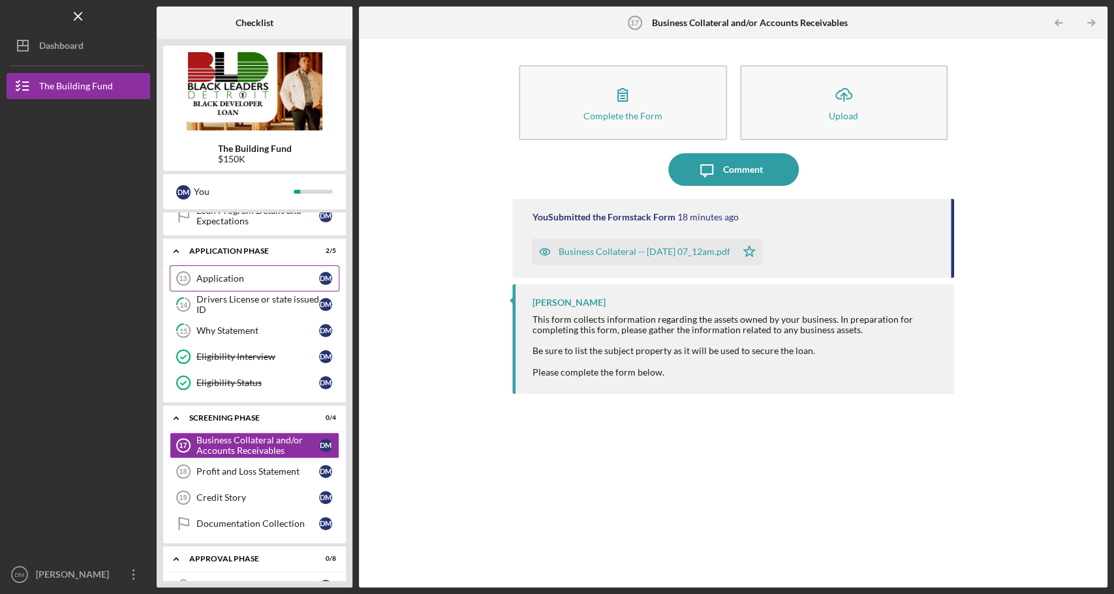
click at [228, 276] on div "Application" at bounding box center [257, 278] width 123 height 10
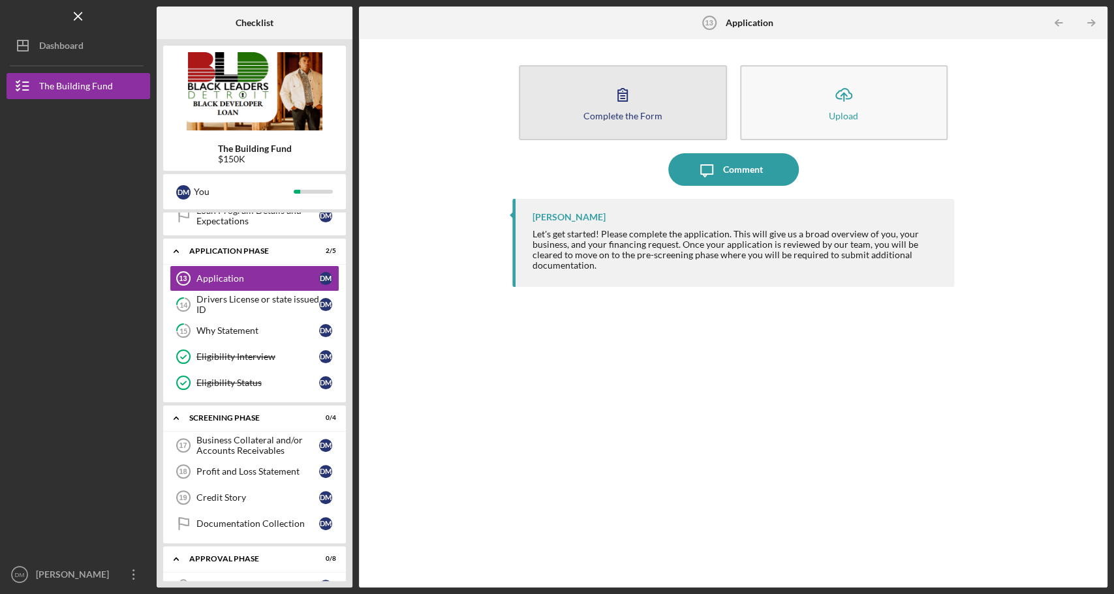
click at [625, 111] on div "Complete the Form" at bounding box center [622, 116] width 79 height 10
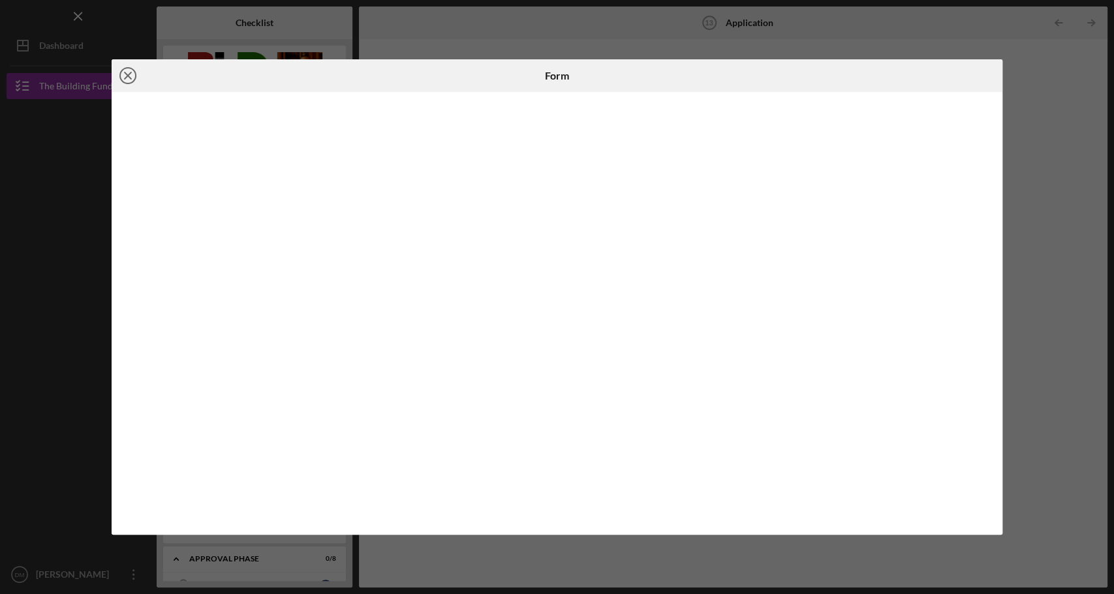
click at [129, 76] on line at bounding box center [128, 75] width 7 height 7
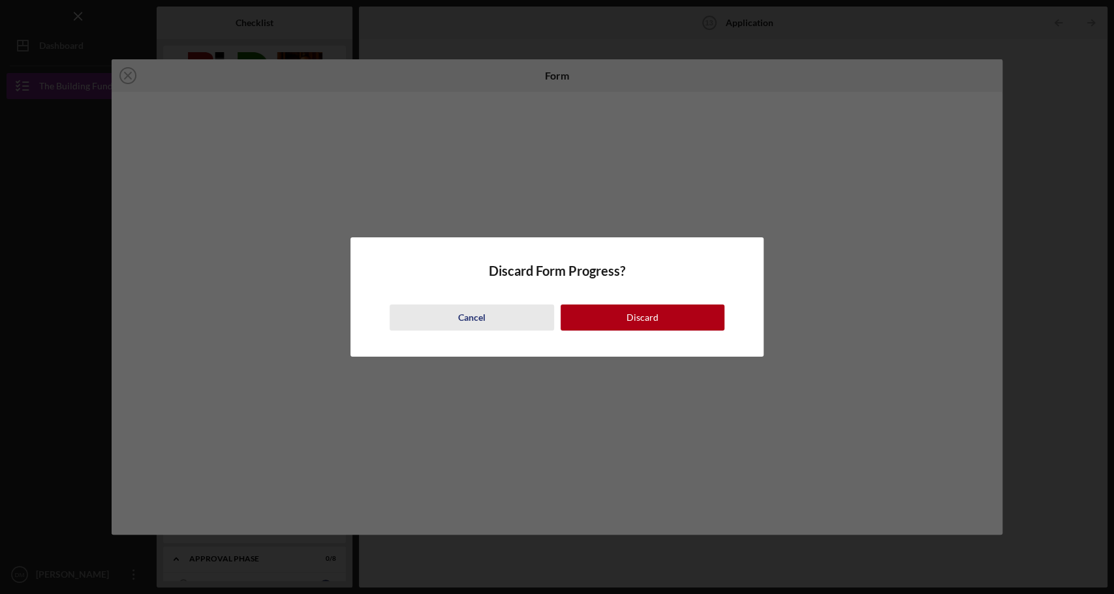
click at [480, 316] on div "Cancel" at bounding box center [471, 318] width 27 height 26
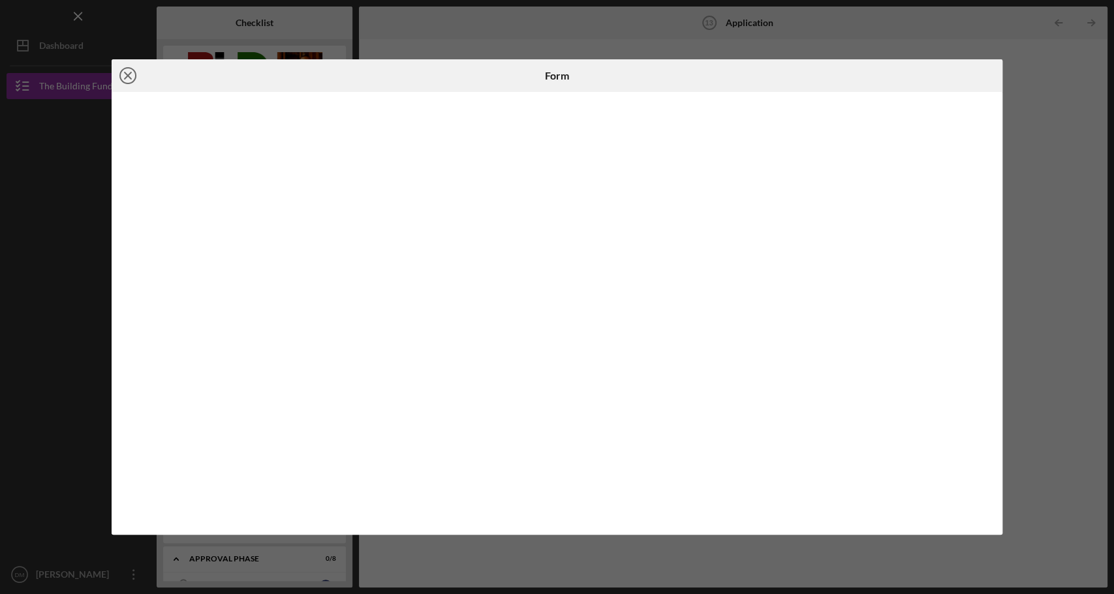
click at [131, 78] on icon "Icon/Close" at bounding box center [128, 75] width 33 height 33
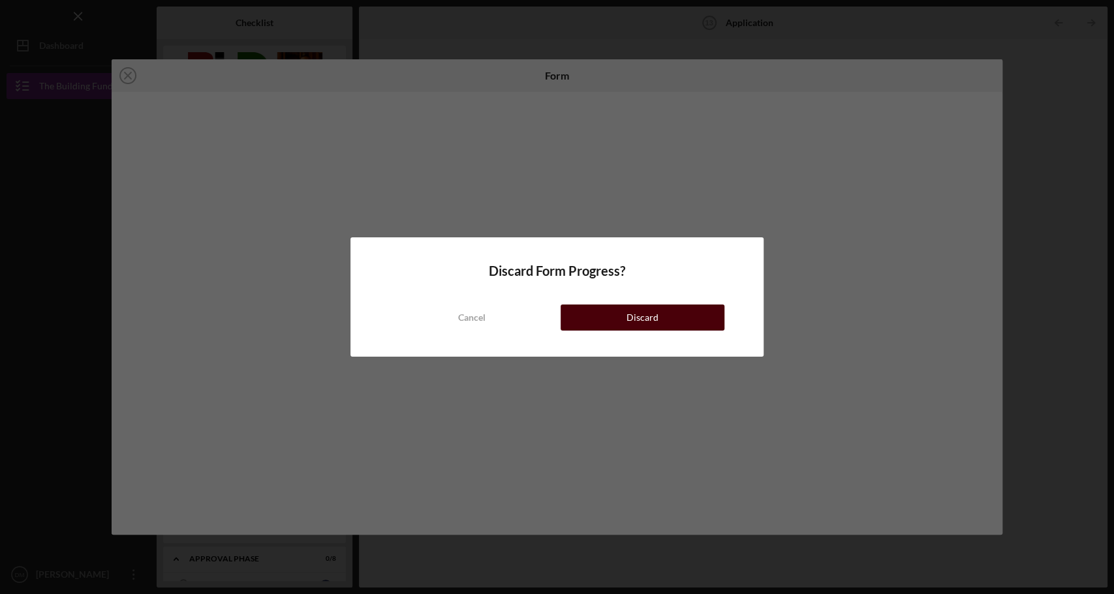
click at [652, 316] on div "Discard" at bounding box center [642, 318] width 32 height 26
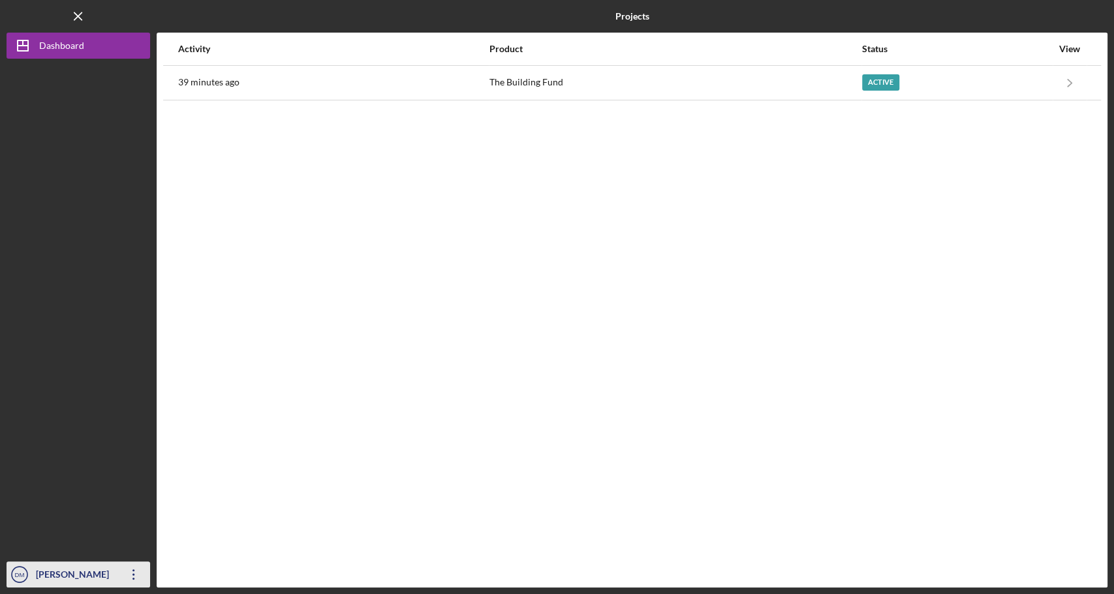
click at [63, 566] on div "[PERSON_NAME]" at bounding box center [75, 576] width 85 height 29
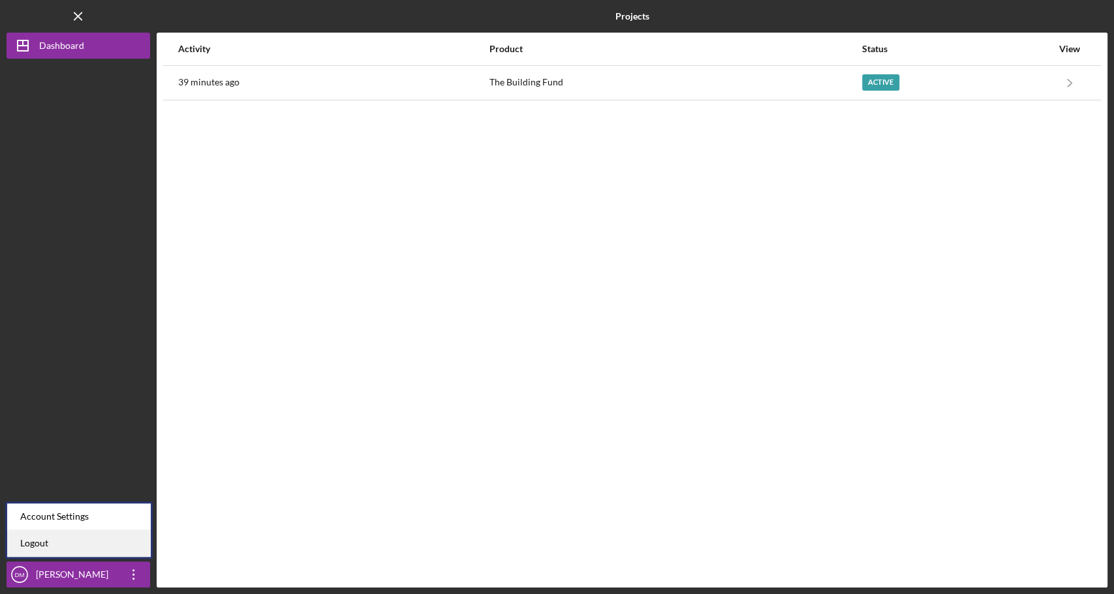
click at [57, 545] on link "Logout" at bounding box center [79, 543] width 144 height 27
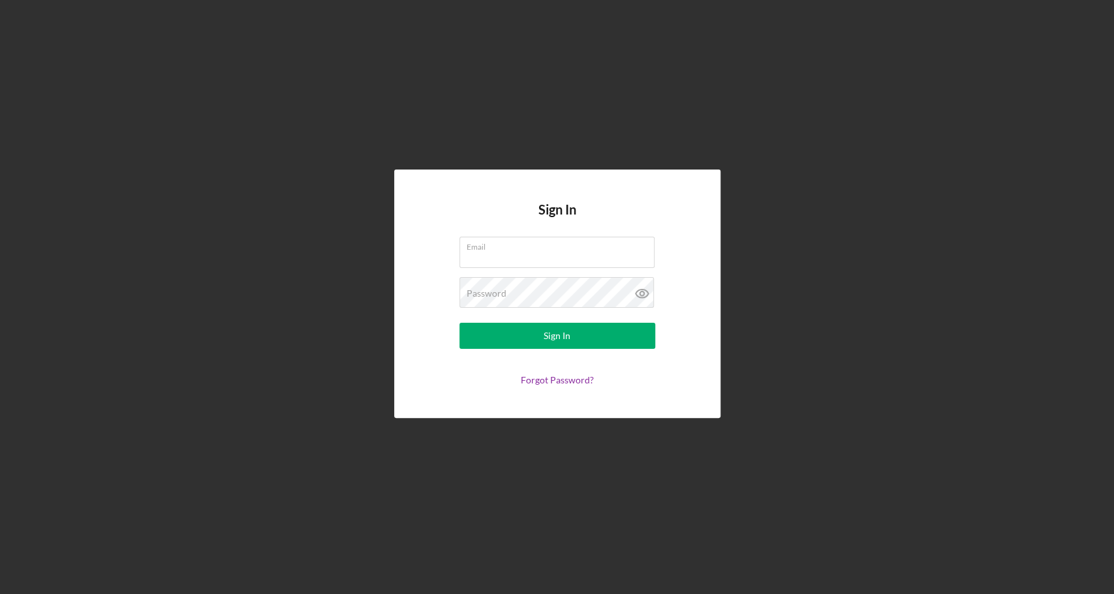
type input "[EMAIL_ADDRESS][DOMAIN_NAME]"
click at [645, 302] on icon at bounding box center [642, 293] width 33 height 33
